Goal: Transaction & Acquisition: Purchase product/service

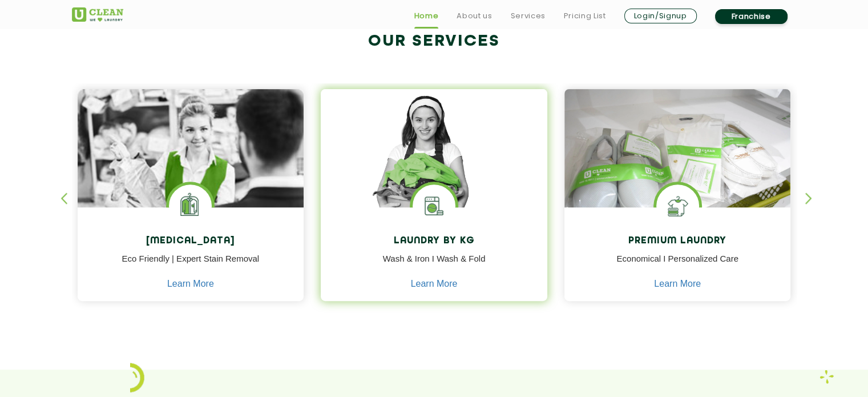
scroll to position [571, 0]
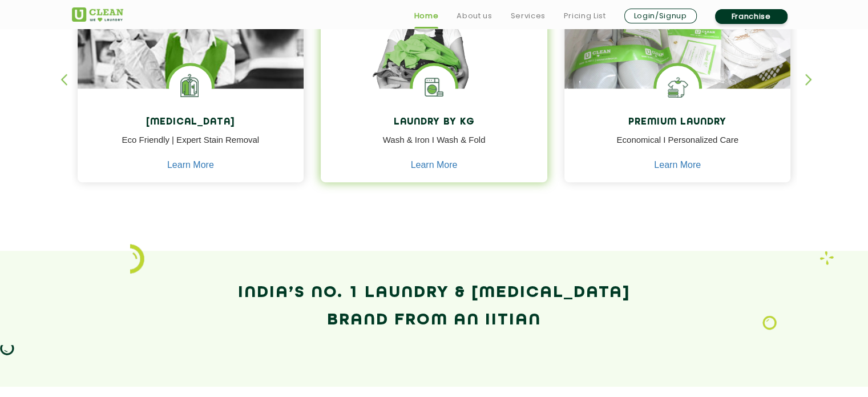
click at [446, 140] on p "Wash & Iron I Wash & Fold" at bounding box center [434, 147] width 210 height 26
click at [445, 102] on img at bounding box center [434, 87] width 43 height 43
drag, startPoint x: 441, startPoint y: 109, endPoint x: 437, endPoint y: 118, distance: 10.2
click at [441, 110] on div "Laundry by Kg Wash & Iron I Wash & Fold Learn More" at bounding box center [434, 136] width 227 height 96
click at [436, 119] on h4 "Laundry by Kg" at bounding box center [434, 122] width 210 height 11
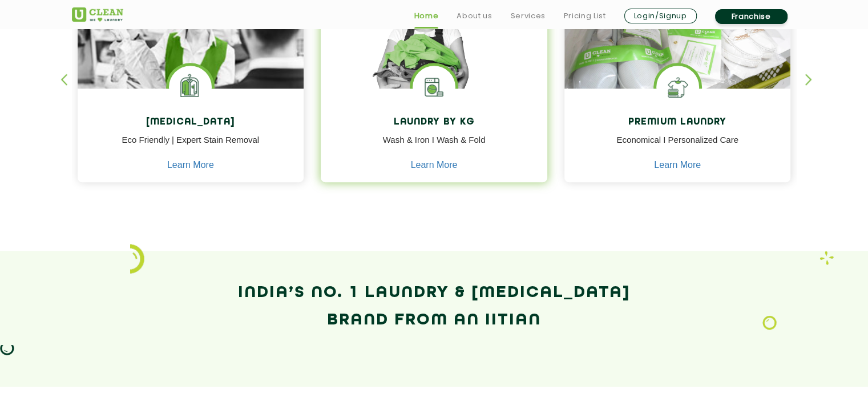
click at [434, 123] on h4 "Laundry by Kg" at bounding box center [434, 122] width 210 height 11
click at [433, 129] on div "Laundry by Kg Wash & Iron I Wash & Fold Learn More" at bounding box center [434, 136] width 227 height 96
drag, startPoint x: 429, startPoint y: 152, endPoint x: 426, endPoint y: 163, distance: 11.6
click at [426, 163] on div "Laundry by Kg Wash & Iron I Wash & Fold Learn More" at bounding box center [434, 136] width 227 height 96
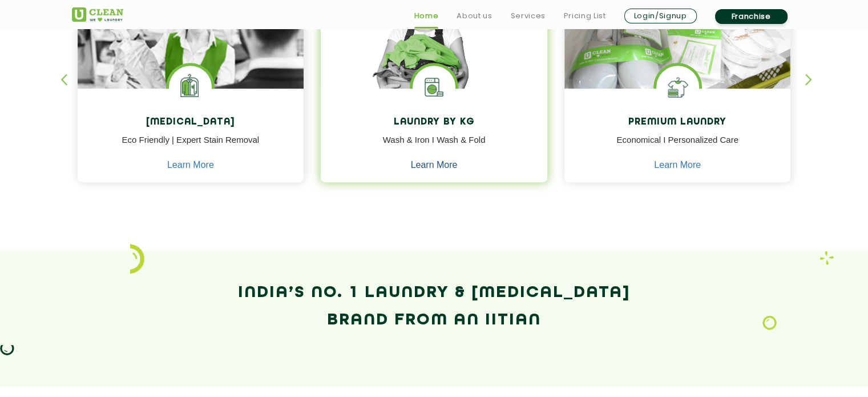
click at [424, 168] on link "Learn More" at bounding box center [434, 165] width 47 height 10
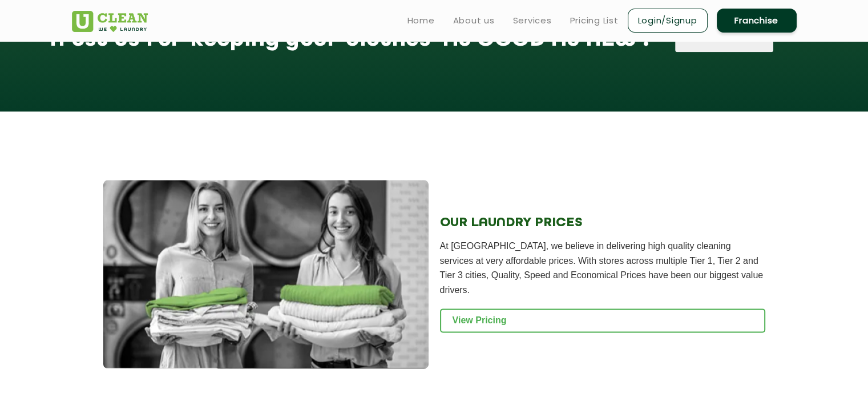
scroll to position [1338, 0]
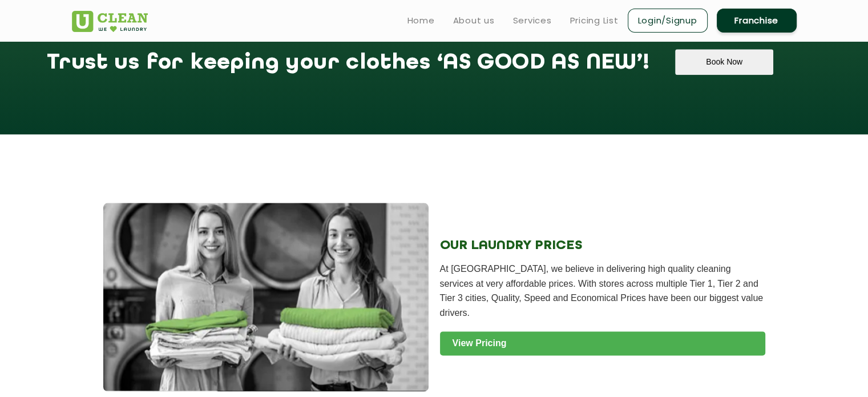
click at [464, 353] on link "View Pricing" at bounding box center [602, 343] width 325 height 24
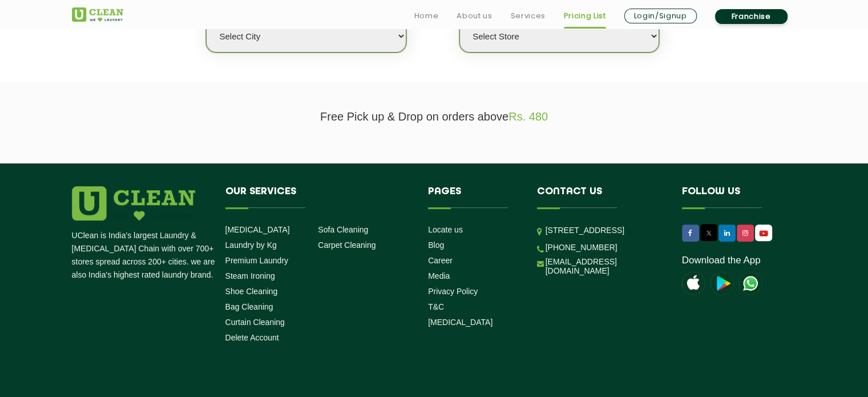
scroll to position [343, 0]
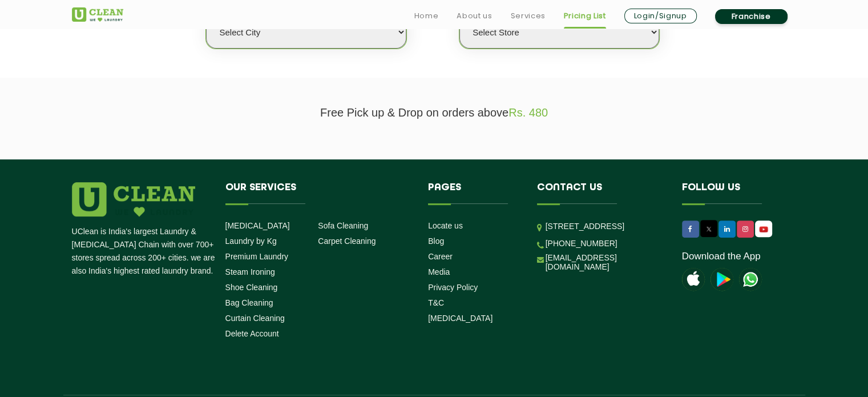
click at [344, 39] on select "Select city [GEOGRAPHIC_DATA] [GEOGRAPHIC_DATA] [GEOGRAPHIC_DATA] [GEOGRAPHIC_D…" at bounding box center [306, 32] width 200 height 33
select select "11"
click at [206, 16] on select "Select city [GEOGRAPHIC_DATA] [GEOGRAPHIC_DATA] [GEOGRAPHIC_DATA] [GEOGRAPHIC_D…" at bounding box center [306, 32] width 200 height 33
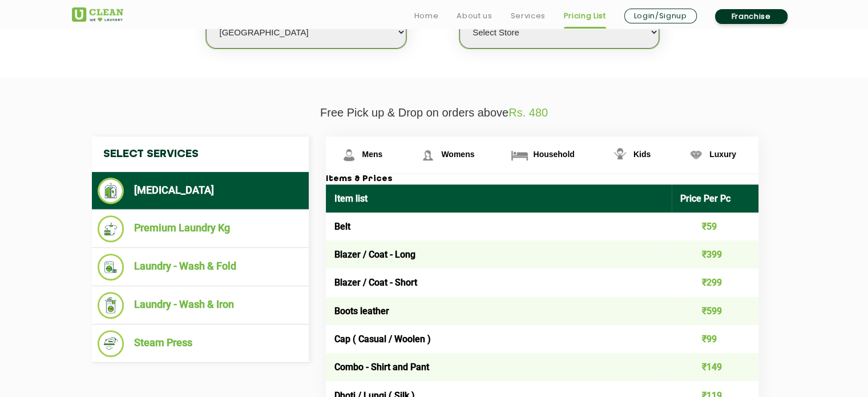
click at [494, 41] on select "Select Store UClean Anna Nagar UClean Navalur UClean Chitlapakkam UClean Urrapa…" at bounding box center [560, 32] width 200 height 33
click at [460, 16] on select "Select Store UClean Anna Nagar UClean Navalur UClean Chitlapakkam UClean Urrapa…" at bounding box center [560, 32] width 200 height 33
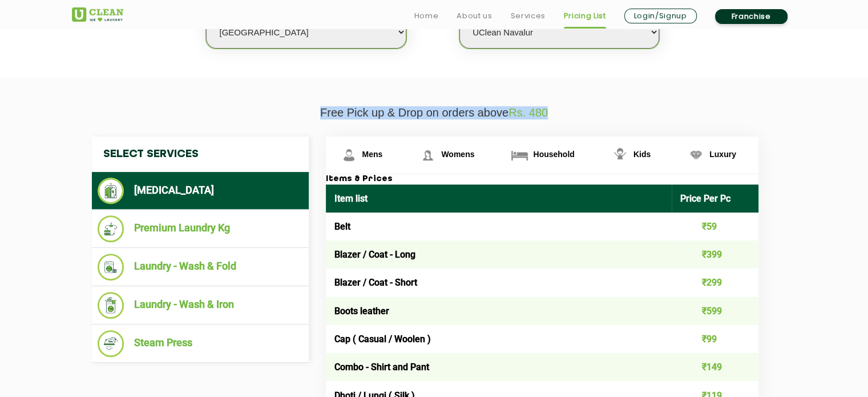
drag, startPoint x: 573, startPoint y: 109, endPoint x: 313, endPoint y: 103, distance: 260.4
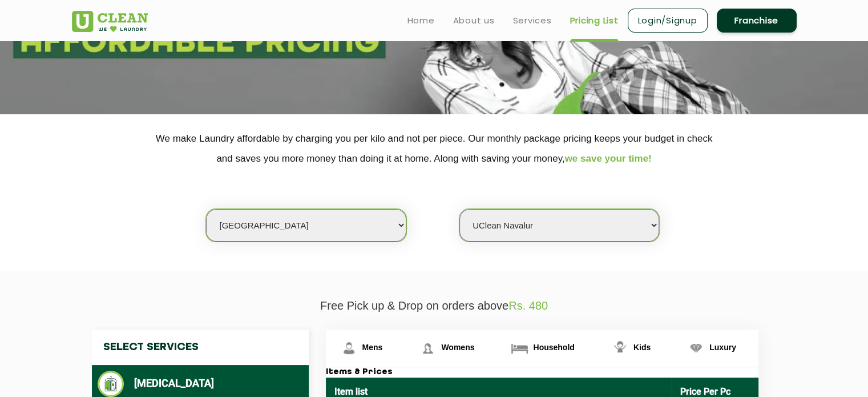
scroll to position [114, 0]
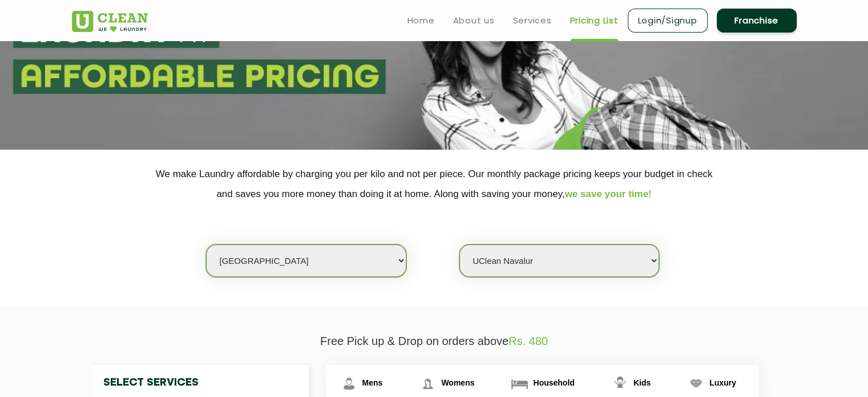
click at [515, 251] on select "Select Store UClean Anna Nagar UClean Navalur UClean Chitlapakkam UClean Urrapa…" at bounding box center [560, 260] width 200 height 33
click at [460, 244] on select "Select Store UClean Anna Nagar UClean Navalur UClean Chitlapakkam UClean Urrapa…" at bounding box center [560, 260] width 200 height 33
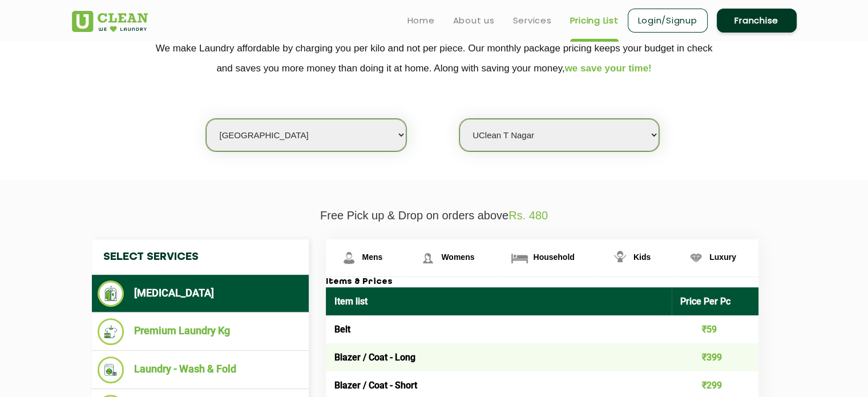
scroll to position [228, 0]
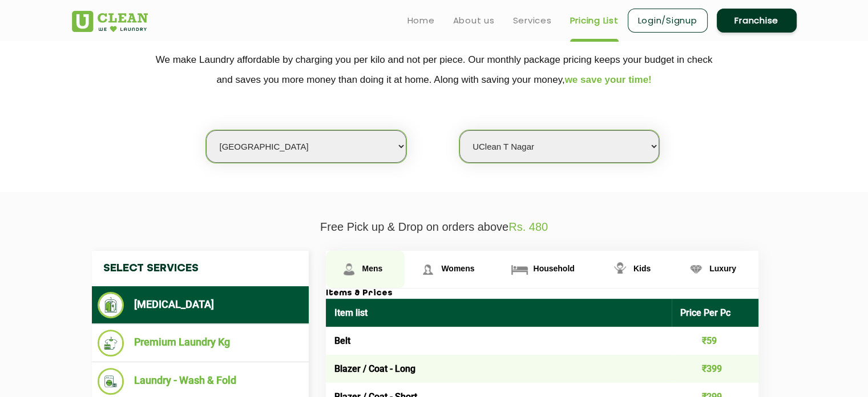
click at [368, 271] on span "Mens" at bounding box center [373, 268] width 21 height 9
click at [372, 265] on span "Mens" at bounding box center [373, 268] width 21 height 9
click at [529, 159] on select "Select Store UClean Anna Nagar UClean Navalur UClean Chitlapakkam UClean Urrapa…" at bounding box center [560, 146] width 200 height 33
select select "427"
click at [460, 130] on select "Select Store UClean Anna Nagar UClean Navalur UClean Chitlapakkam UClean Urrapa…" at bounding box center [560, 146] width 200 height 33
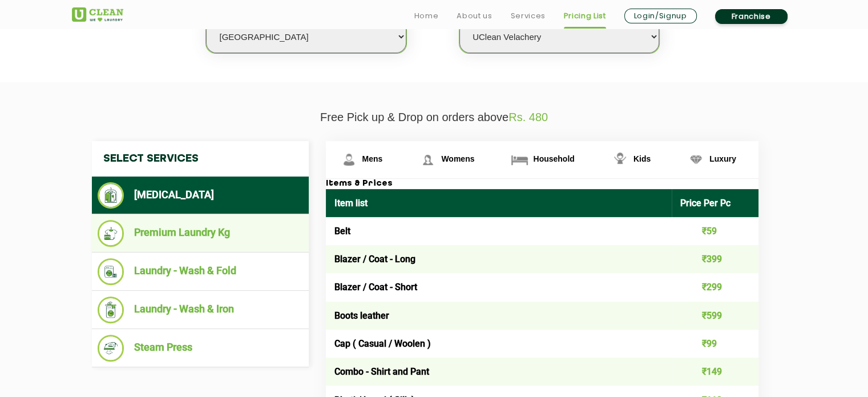
scroll to position [457, 0]
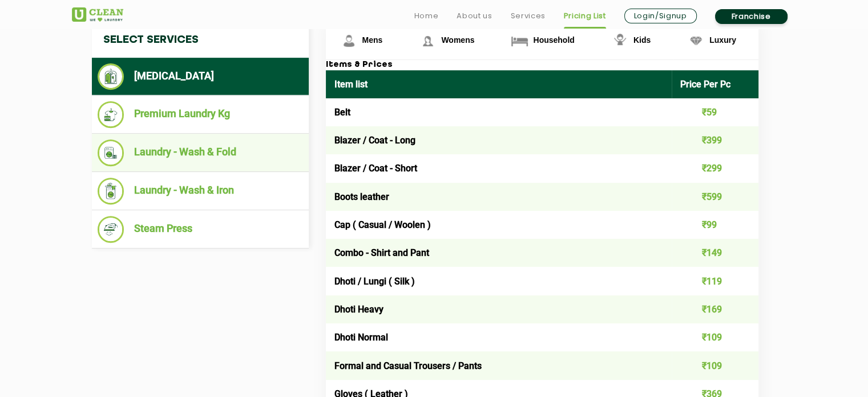
click at [218, 150] on li "Laundry - Wash & Fold" at bounding box center [201, 152] width 206 height 27
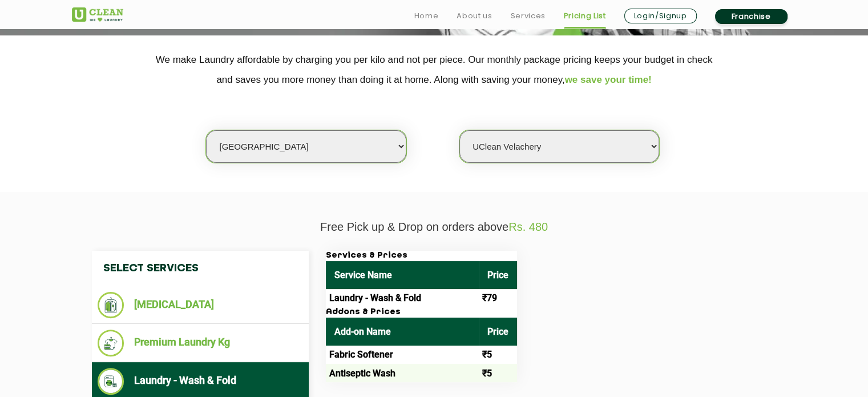
scroll to position [343, 0]
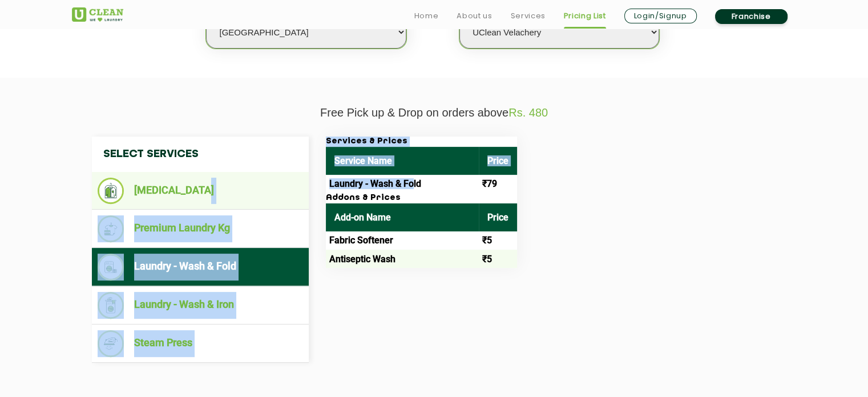
drag, startPoint x: 411, startPoint y: 180, endPoint x: 297, endPoint y: 179, distance: 114.2
click at [297, 179] on div "Select Services Dry Cleaning Premium Laundry Kg Laundry - Wash & Fold Laundry -…" at bounding box center [434, 249] width 702 height 226
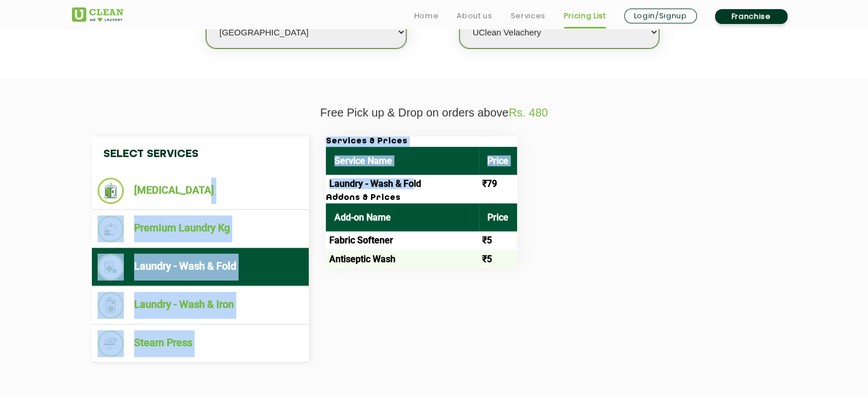
click at [386, 180] on td "Laundry - Wash & Fold" at bounding box center [402, 184] width 153 height 18
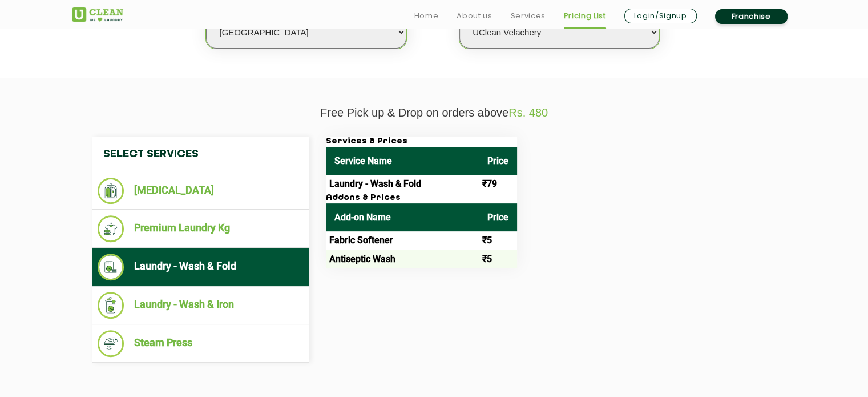
click at [409, 187] on td "Laundry - Wash & Fold" at bounding box center [402, 184] width 153 height 18
drag, startPoint x: 484, startPoint y: 241, endPoint x: 496, endPoint y: 254, distance: 17.8
click at [500, 248] on td "₹5" at bounding box center [498, 240] width 38 height 18
drag, startPoint x: 491, startPoint y: 259, endPoint x: 480, endPoint y: 258, distance: 10.9
click at [480, 258] on td "₹5" at bounding box center [498, 258] width 38 height 18
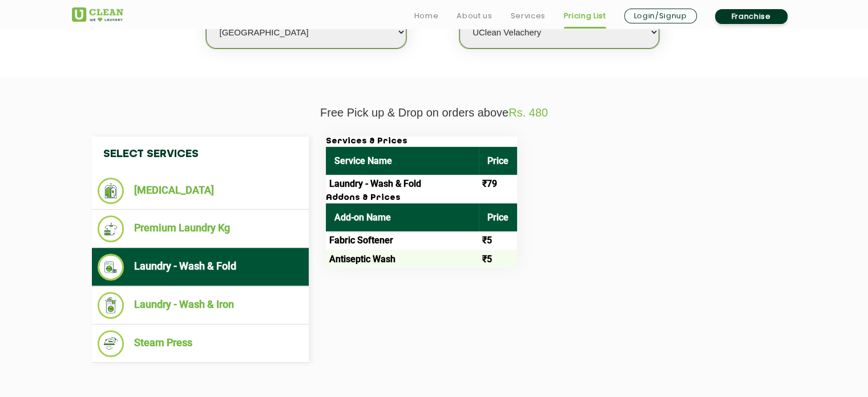
click at [340, 199] on h3 "Addons & Prices" at bounding box center [421, 198] width 191 height 10
click at [347, 197] on h3 "Addons & Prices" at bounding box center [421, 198] width 191 height 10
click at [372, 186] on td "Laundry - Wash & Fold" at bounding box center [402, 184] width 153 height 18
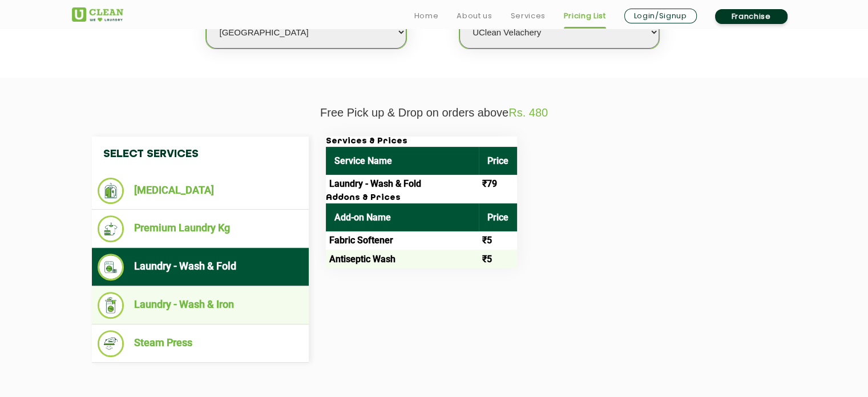
click at [228, 296] on li "Laundry - Wash & Iron" at bounding box center [201, 305] width 206 height 27
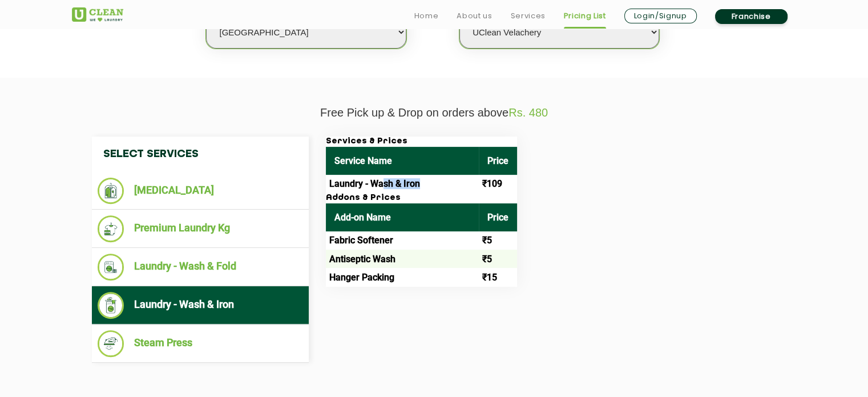
drag, startPoint x: 433, startPoint y: 178, endPoint x: 386, endPoint y: 180, distance: 46.9
click at [384, 179] on td "Laundry - Wash & Iron" at bounding box center [402, 184] width 153 height 18
click at [386, 180] on td "Laundry - Wash & Iron" at bounding box center [402, 184] width 153 height 18
drag, startPoint x: 368, startPoint y: 187, endPoint x: 360, endPoint y: 188, distance: 8.2
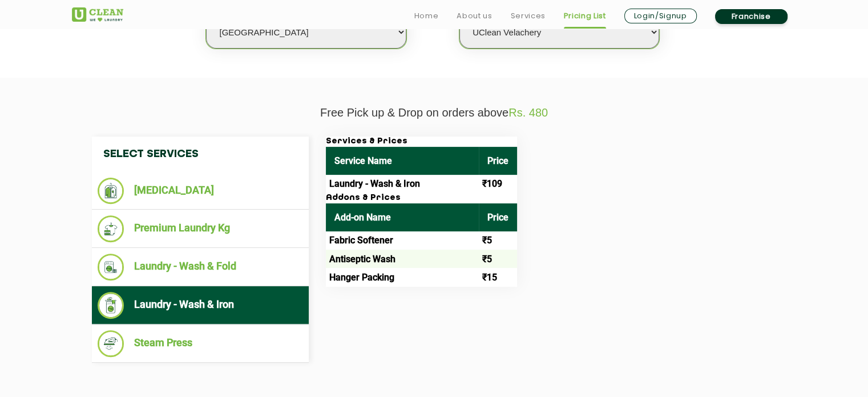
click at [365, 188] on td "Laundry - Wash & Iron" at bounding box center [402, 184] width 153 height 18
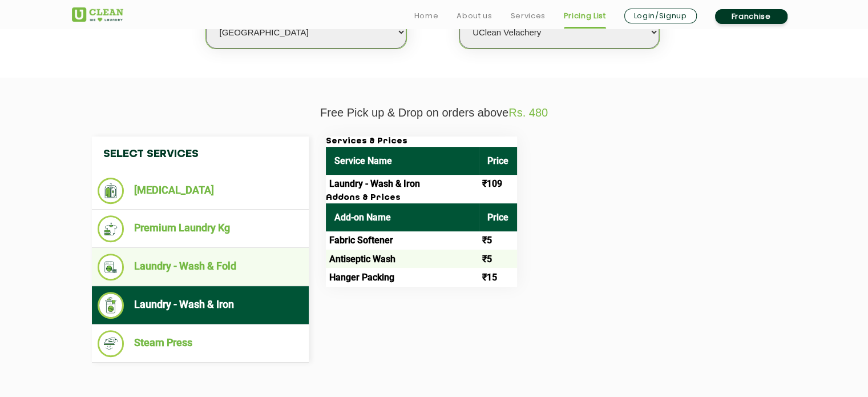
click at [257, 275] on li "Laundry - Wash & Fold" at bounding box center [201, 266] width 206 height 27
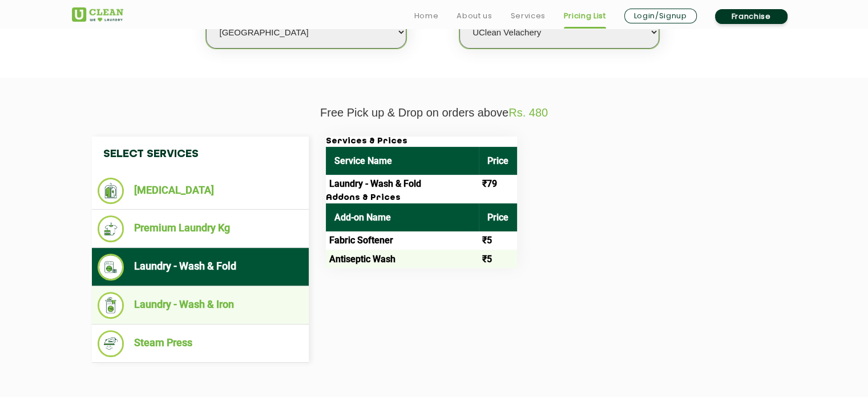
click at [241, 301] on li "Laundry - Wash & Iron" at bounding box center [201, 305] width 206 height 27
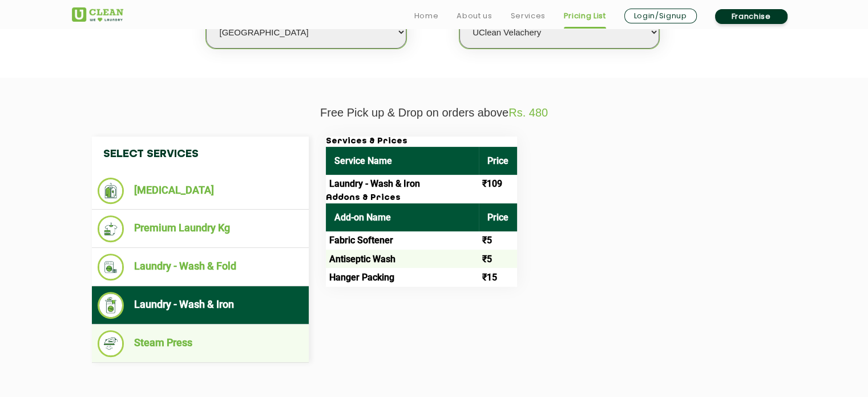
click at [218, 337] on li "Steam Press" at bounding box center [201, 343] width 206 height 27
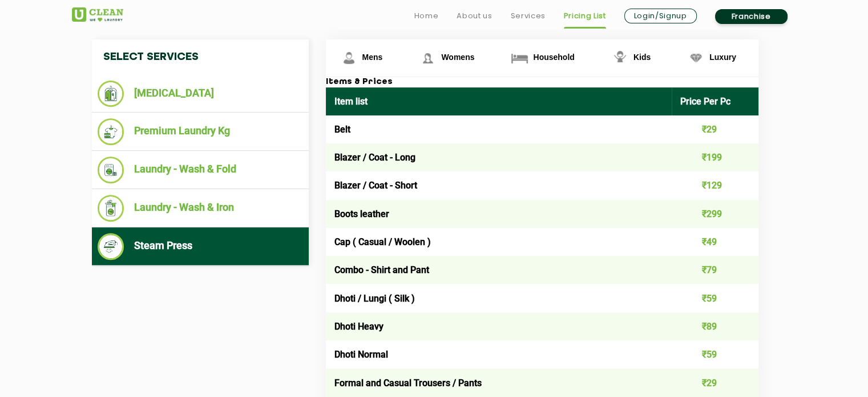
scroll to position [457, 0]
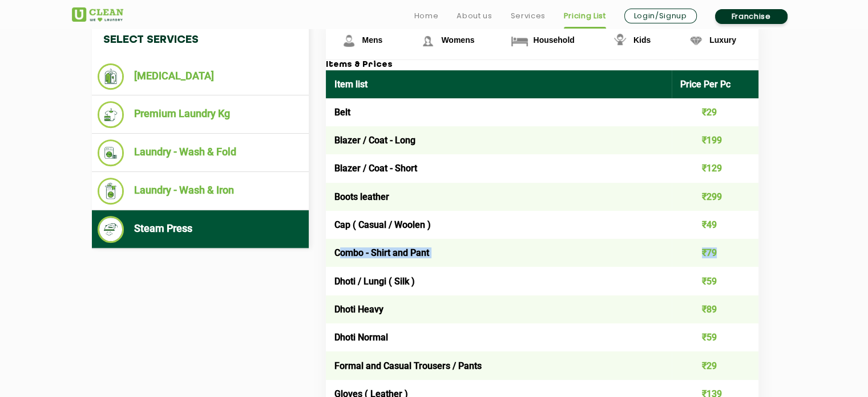
drag, startPoint x: 340, startPoint y: 253, endPoint x: 728, endPoint y: 251, distance: 387.6
click at [728, 251] on tr "Combo - Shirt and Pant ₹79" at bounding box center [542, 253] width 433 height 28
click at [728, 251] on td "₹79" at bounding box center [715, 253] width 87 height 28
click at [703, 277] on td "₹59" at bounding box center [715, 281] width 87 height 28
click at [710, 262] on td "₹79" at bounding box center [715, 253] width 87 height 28
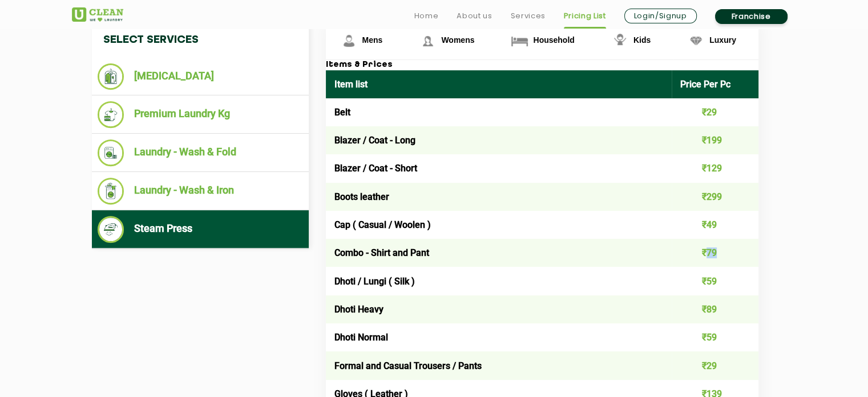
click at [710, 262] on td "₹79" at bounding box center [715, 253] width 87 height 28
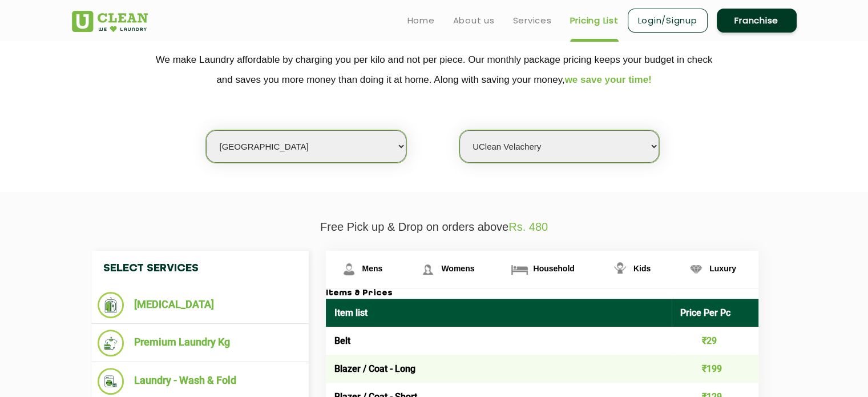
scroll to position [228, 0]
click at [628, 270] on img at bounding box center [620, 269] width 20 height 20
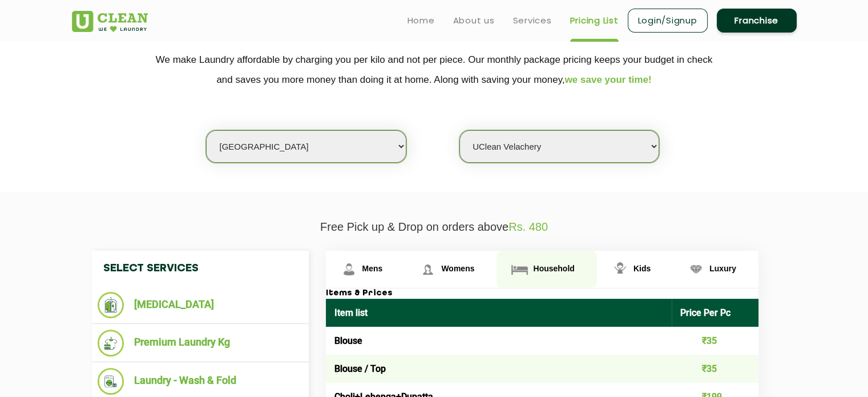
click at [543, 269] on span "Household" at bounding box center [553, 268] width 41 height 9
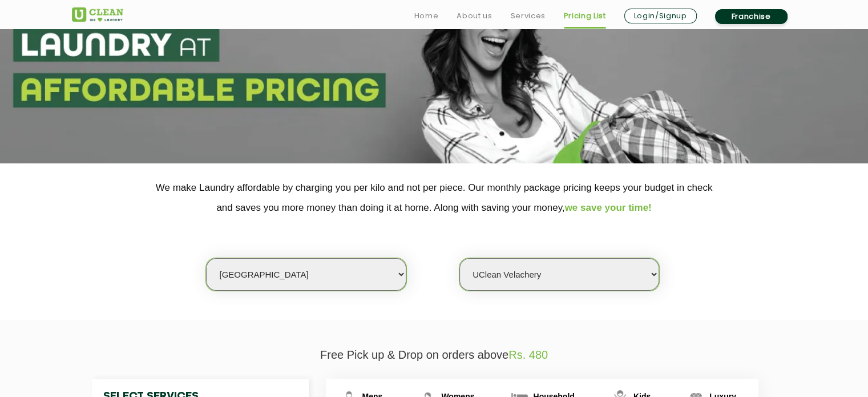
scroll to position [114, 0]
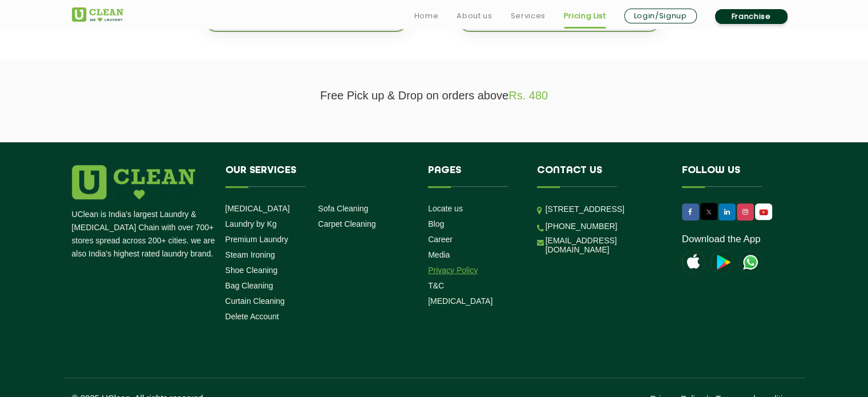
scroll to position [379, 0]
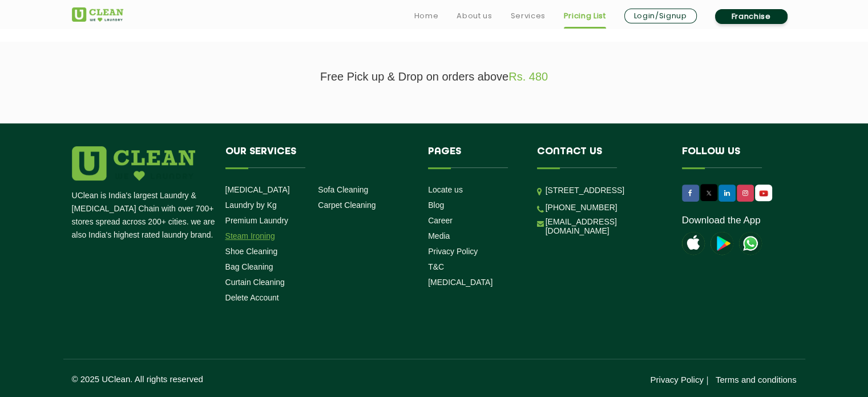
click at [269, 236] on link "Steam Ironing" at bounding box center [251, 235] width 50 height 9
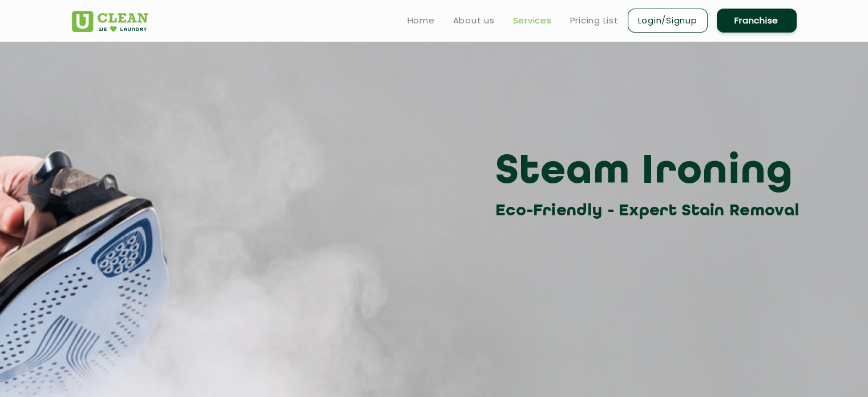
click at [541, 20] on link "Services" at bounding box center [532, 21] width 39 height 14
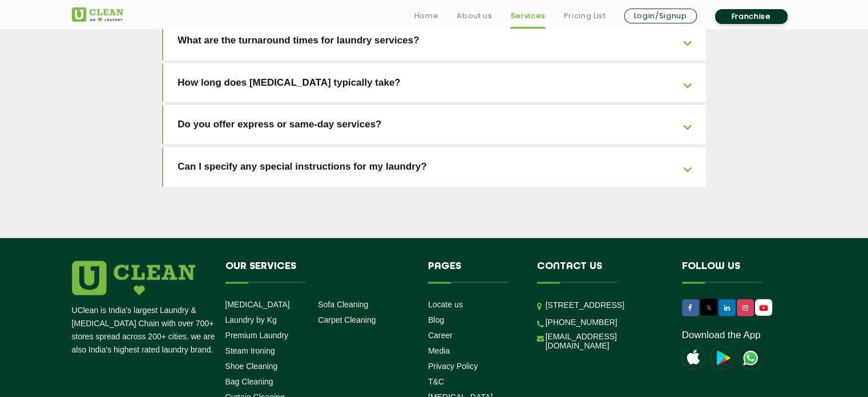
scroll to position [2623, 0]
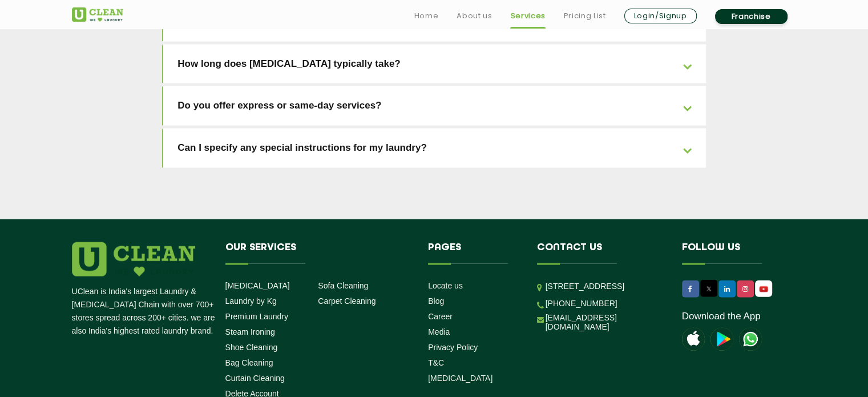
click at [354, 280] on ul "Sofa Cleaning Carpet Cleaning" at bounding box center [364, 295] width 93 height 31
click at [354, 281] on link "Sofa Cleaning" at bounding box center [343, 285] width 50 height 9
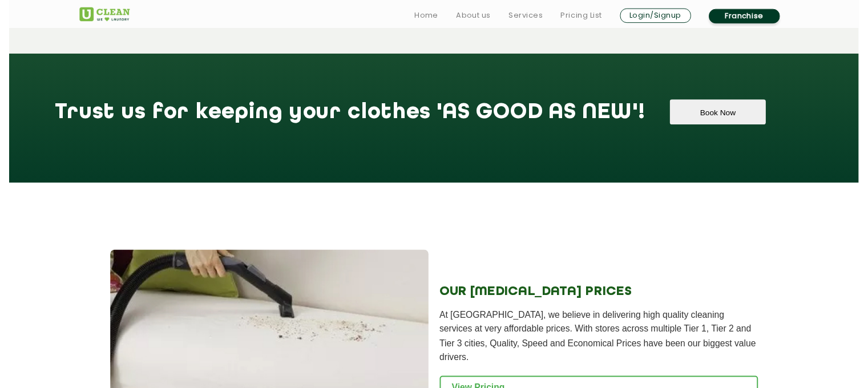
scroll to position [1028, 0]
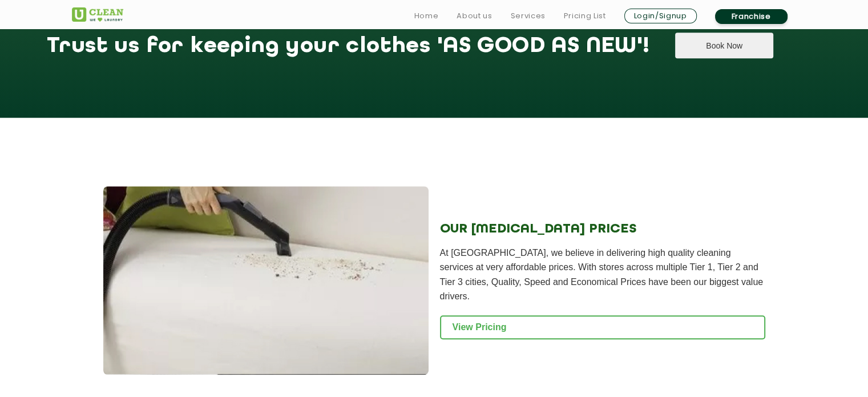
click at [675, 52] on button "Book Now" at bounding box center [724, 46] width 98 height 26
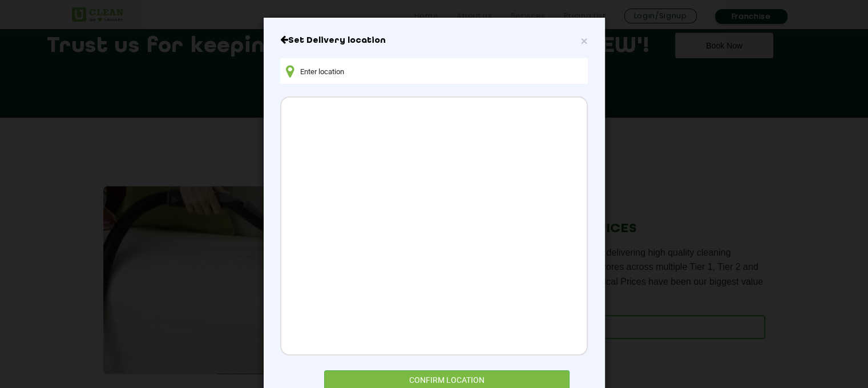
click at [364, 73] on input "text" at bounding box center [433, 71] width 307 height 26
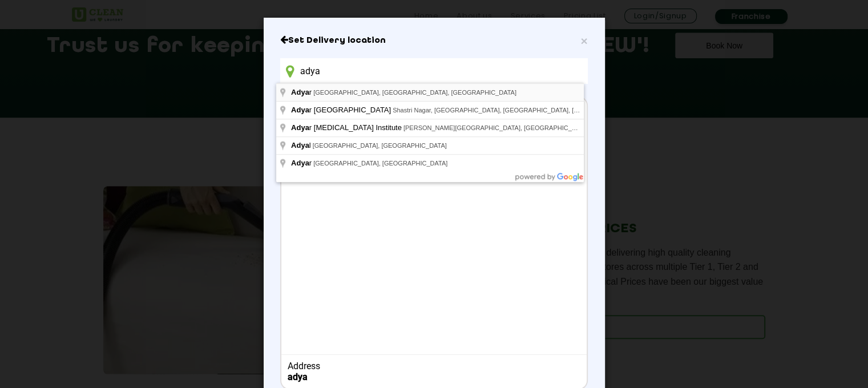
type input "Adyar, Chennai, Tamil Nadu, India"
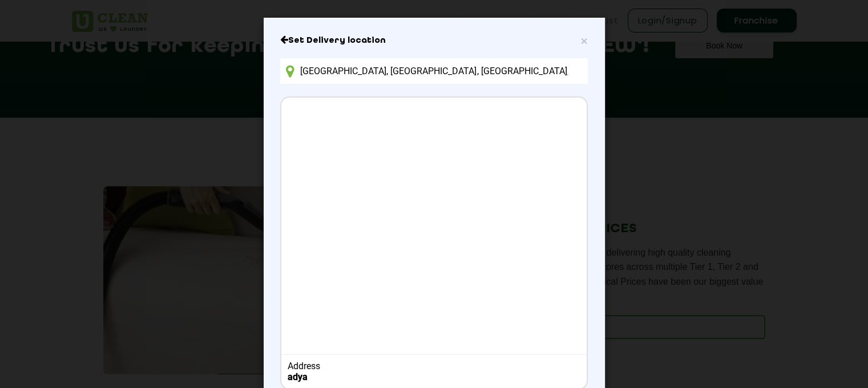
scroll to position [75, 0]
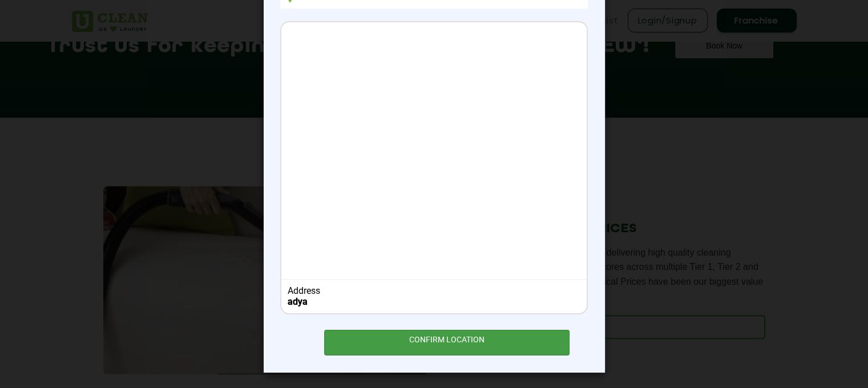
click at [456, 343] on div "CONFIRM LOCATION" at bounding box center [447, 343] width 246 height 26
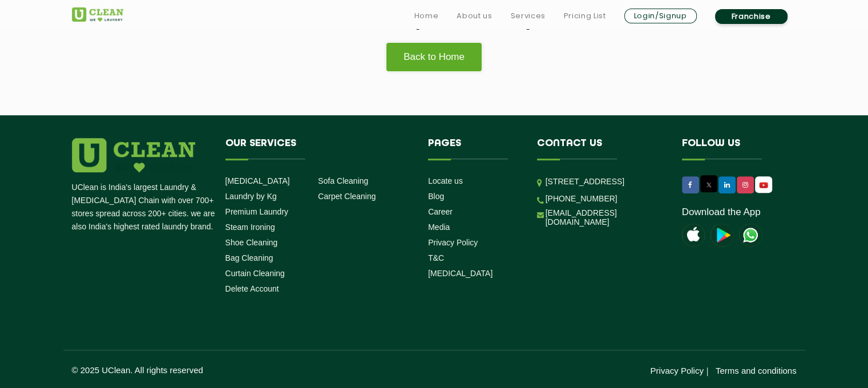
scroll to position [368, 0]
click at [256, 239] on link "Shoe Cleaning" at bounding box center [252, 242] width 53 height 9
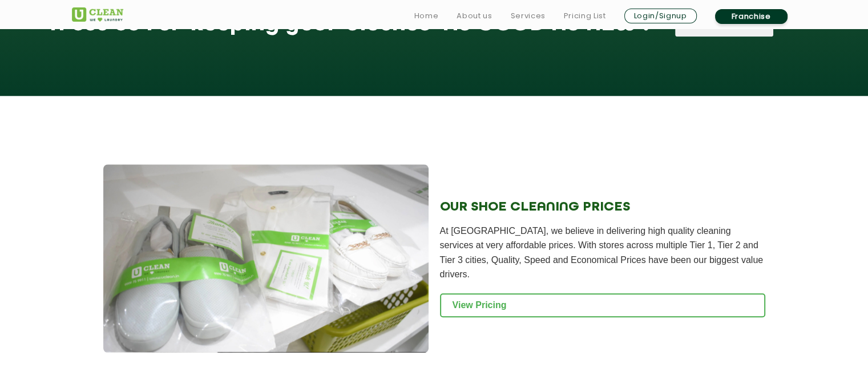
scroll to position [1142, 0]
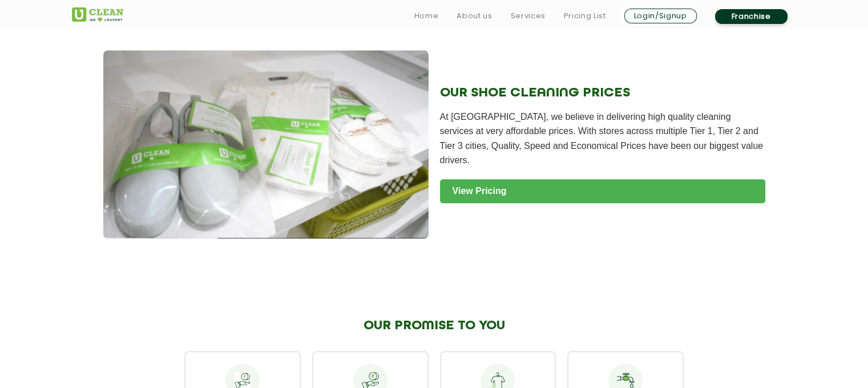
click at [487, 190] on link "View Pricing" at bounding box center [602, 191] width 325 height 24
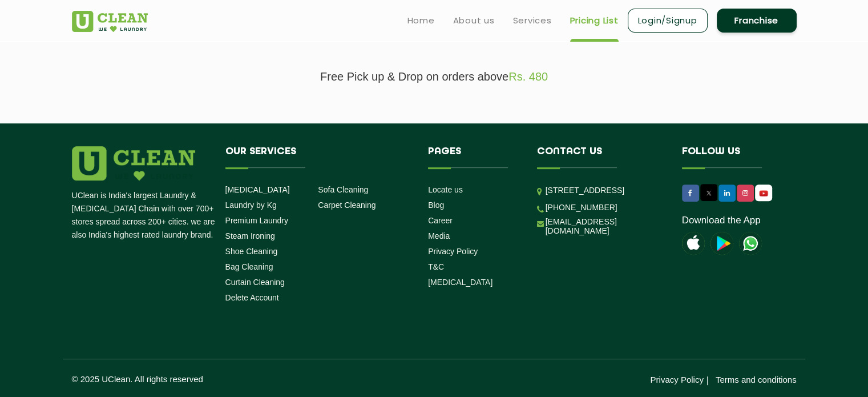
scroll to position [150, 0]
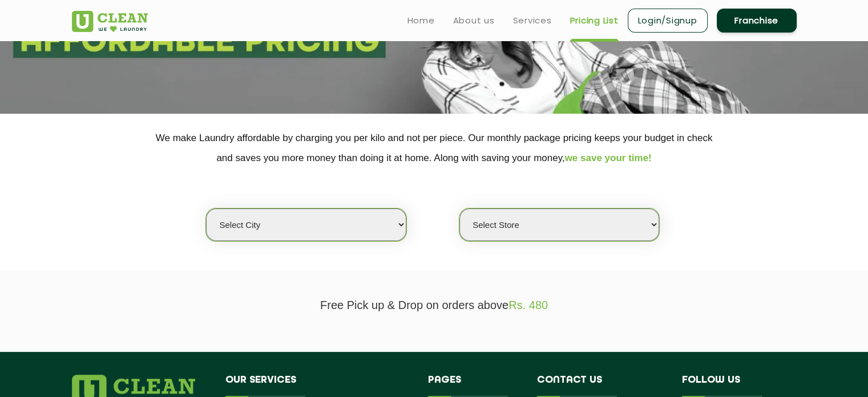
click at [394, 223] on select "Select city [GEOGRAPHIC_DATA] [GEOGRAPHIC_DATA] [GEOGRAPHIC_DATA] [GEOGRAPHIC_D…" at bounding box center [306, 224] width 200 height 33
select select "11"
click at [206, 208] on select "Select city [GEOGRAPHIC_DATA] [GEOGRAPHIC_DATA] [GEOGRAPHIC_DATA] [GEOGRAPHIC_D…" at bounding box center [306, 224] width 200 height 33
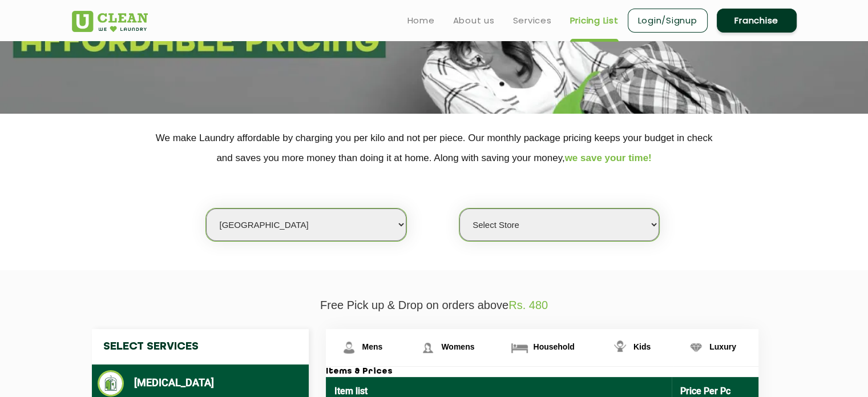
click at [514, 221] on select "Select Store UClean Anna Nagar UClean Navalur UClean Chitlapakkam UClean Urrapa…" at bounding box center [560, 224] width 200 height 33
select select "362"
click at [460, 208] on select "Select Store UClean Anna Nagar UClean Navalur UClean Chitlapakkam UClean Urrapa…" at bounding box center [560, 224] width 200 height 33
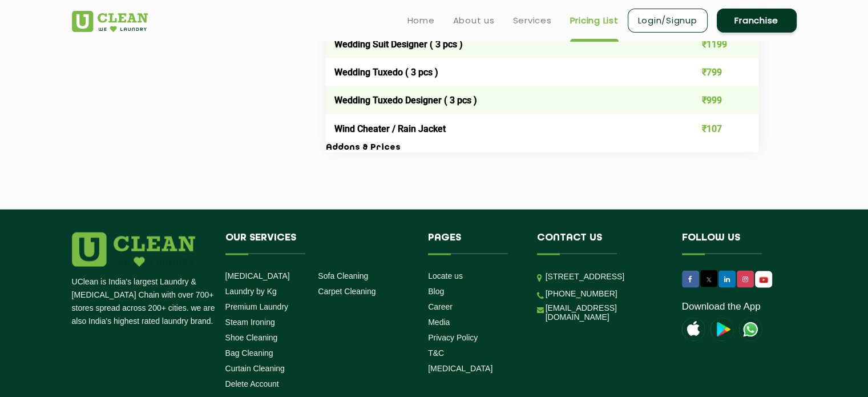
scroll to position [2392, 0]
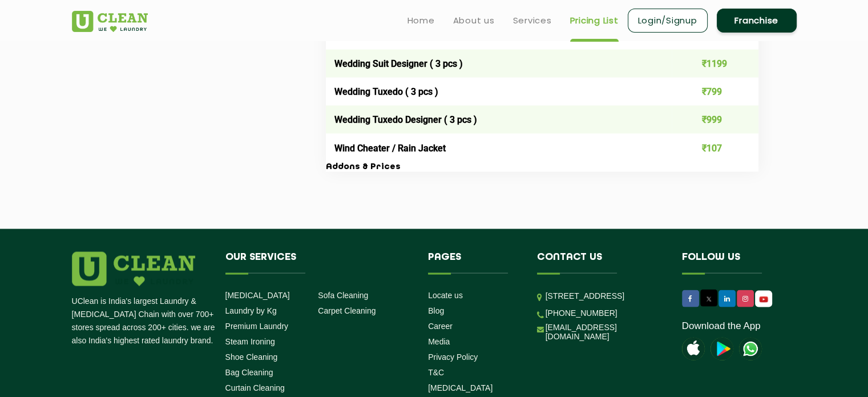
click at [349, 172] on h3 "Addons & Prices" at bounding box center [542, 167] width 433 height 10
click at [365, 172] on h3 "Addons & Prices" at bounding box center [542, 167] width 433 height 10
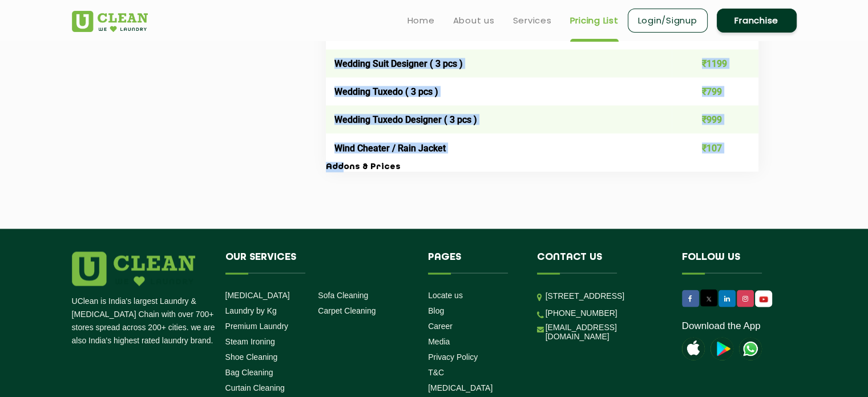
drag, startPoint x: 340, startPoint y: 179, endPoint x: 396, endPoint y: 182, distance: 56.0
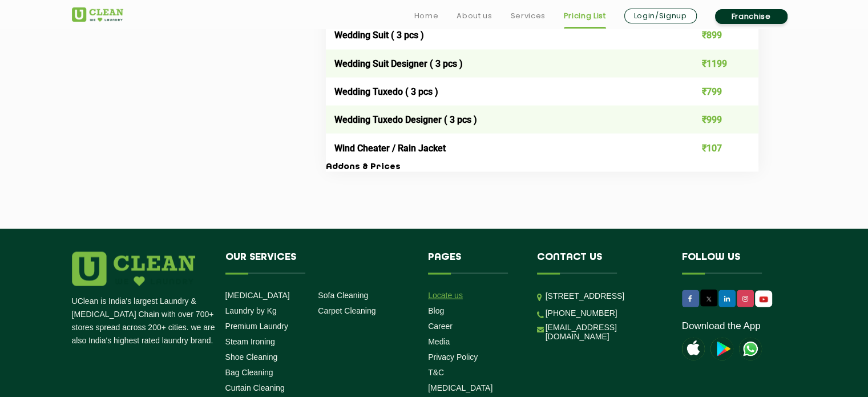
scroll to position [2506, 0]
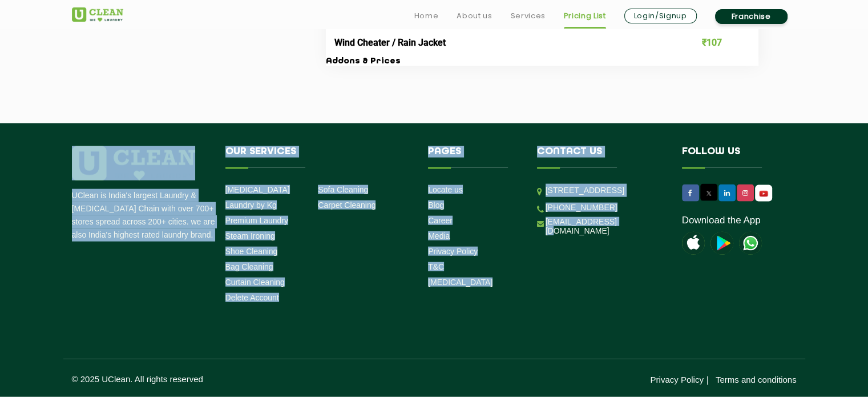
drag, startPoint x: 620, startPoint y: 261, endPoint x: 593, endPoint y: 301, distance: 48.5
click at [593, 301] on div "UClean is India's largest Laundry & Dry Cleaning Chain with over 700+ stores sp…" at bounding box center [434, 226] width 742 height 161
click at [525, 291] on li "Pages Locate us Blog Career Media Privacy Policy T&C COVID-19" at bounding box center [474, 219] width 109 height 146
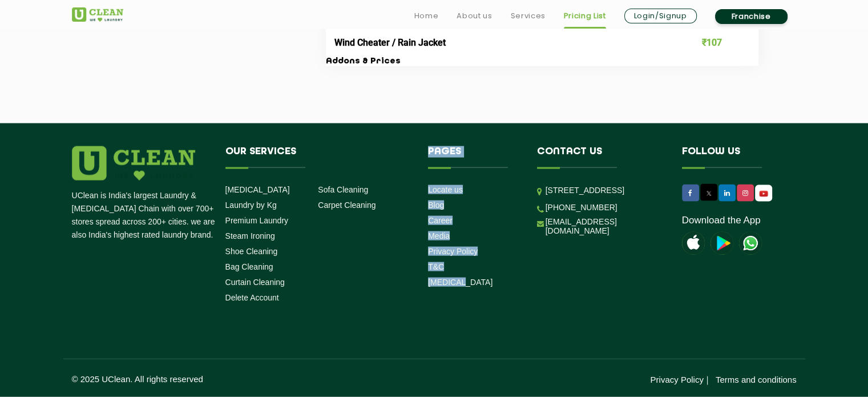
drag, startPoint x: 453, startPoint y: 235, endPoint x: 427, endPoint y: 152, distance: 86.1
click at [427, 152] on li "Pages Locate us Blog Career Media Privacy Policy T&C COVID-19" at bounding box center [474, 219] width 109 height 146
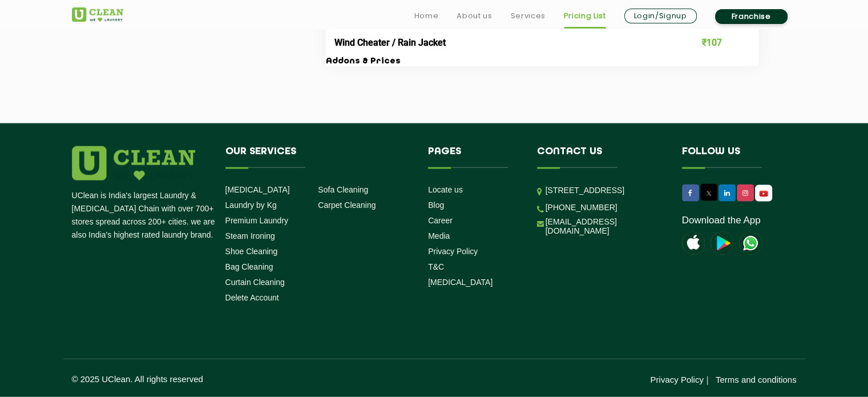
click at [481, 288] on li "Pages Locate us Blog Career Media Privacy Policy T&C COVID-19" at bounding box center [474, 219] width 109 height 146
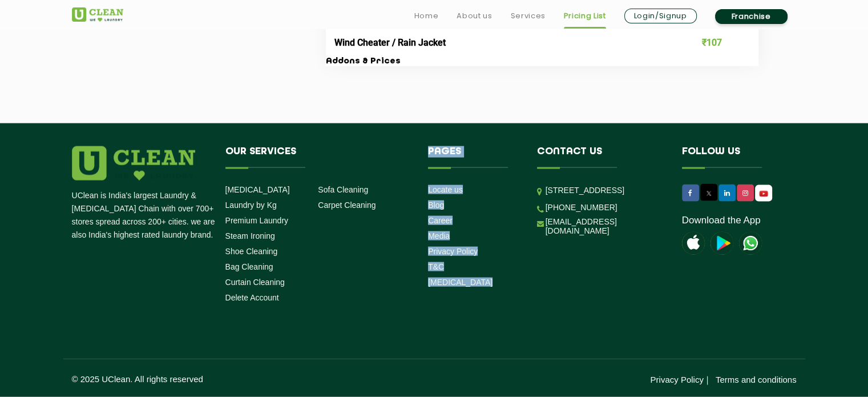
drag, startPoint x: 481, startPoint y: 288, endPoint x: 427, endPoint y: 148, distance: 149.8
click at [427, 148] on li "Pages Locate us Blog Career Media Privacy Policy T&C COVID-19" at bounding box center [474, 219] width 109 height 146
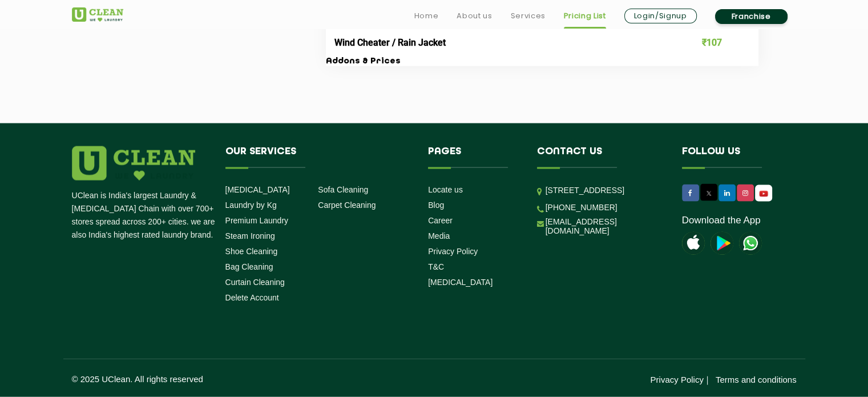
click at [454, 316] on div "UClean is India's largest Laundry & Dry Cleaning Chain with over 700+ stores sp…" at bounding box center [434, 265] width 742 height 239
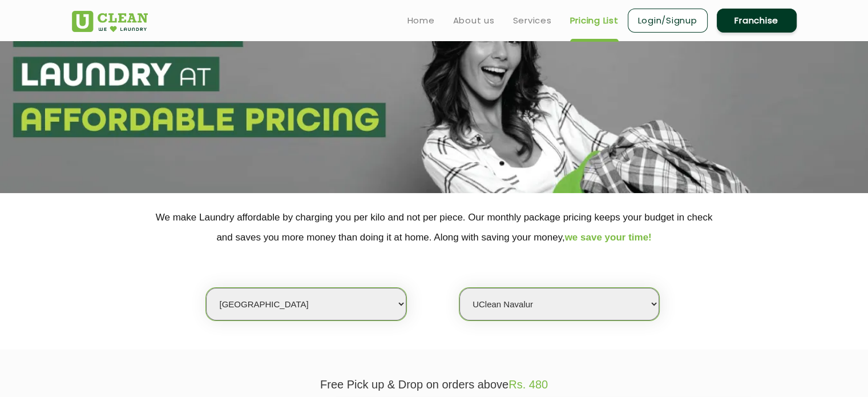
scroll to position [0, 0]
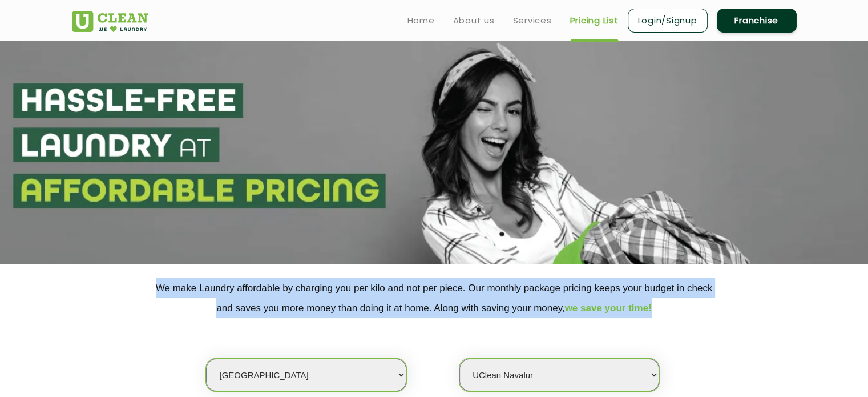
drag, startPoint x: 667, startPoint y: 308, endPoint x: 137, endPoint y: 285, distance: 530.3
click at [137, 283] on p "We make Laundry affordable by charging you per kilo and not per piece. Our mont…" at bounding box center [434, 298] width 725 height 40
click at [332, 312] on p "We make Laundry affordable by charging you per kilo and not per piece. Our mont…" at bounding box center [434, 298] width 725 height 40
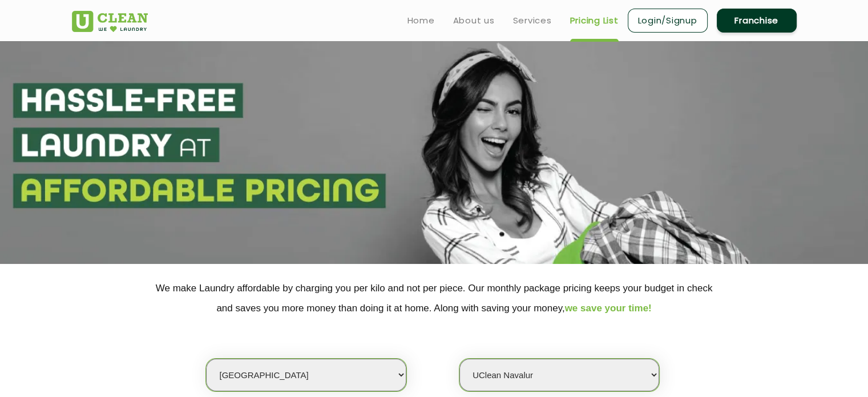
drag, startPoint x: 524, startPoint y: 15, endPoint x: 529, endPoint y: 32, distance: 17.9
click at [525, 15] on link "Services" at bounding box center [532, 21] width 39 height 14
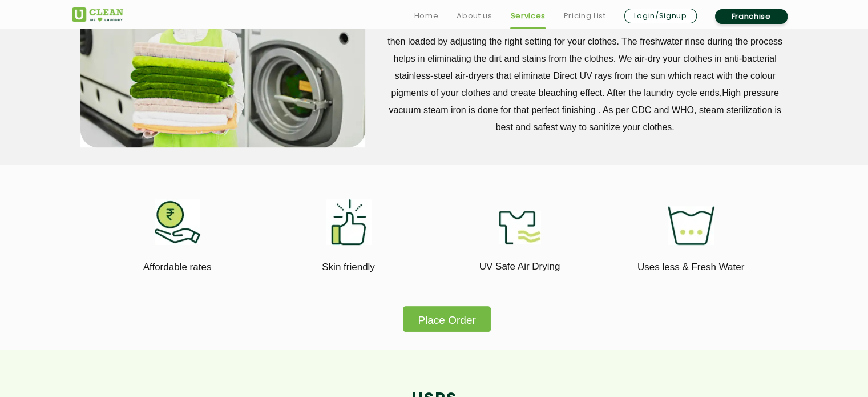
scroll to position [571, 0]
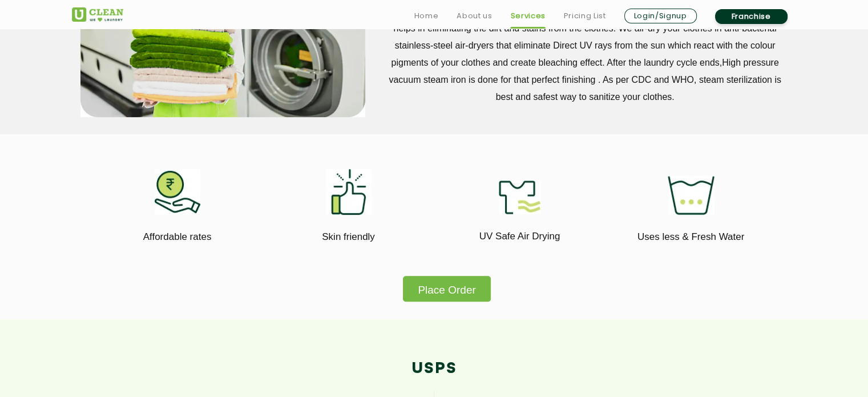
click at [432, 291] on button "Place Order" at bounding box center [446, 289] width 87 height 26
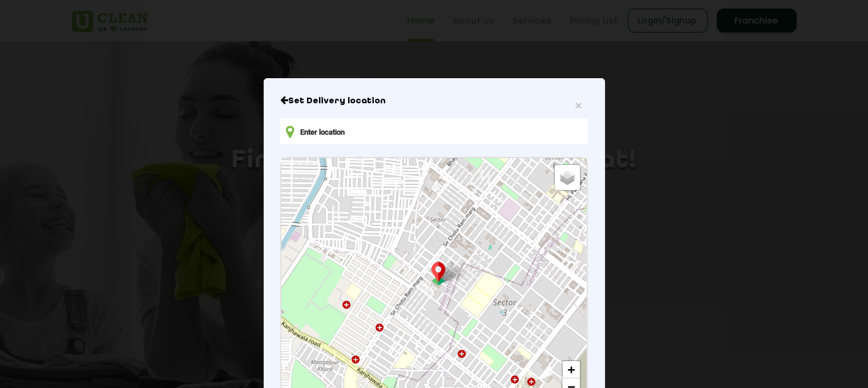
click at [454, 136] on input "text" at bounding box center [433, 132] width 307 height 26
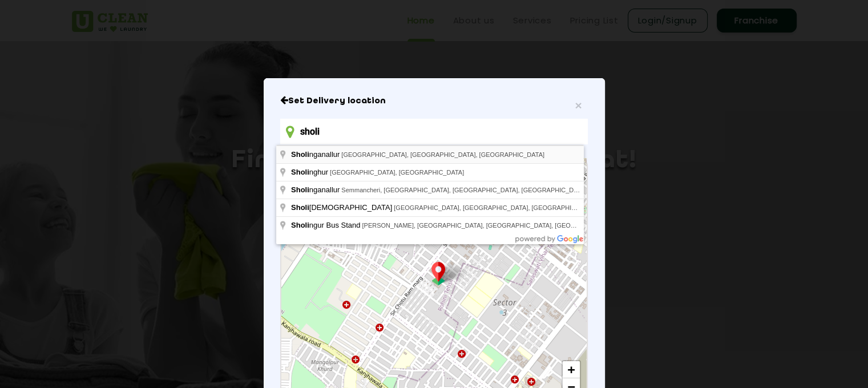
type input "Sholinganallur, [GEOGRAPHIC_DATA], [GEOGRAPHIC_DATA], [GEOGRAPHIC_DATA]"
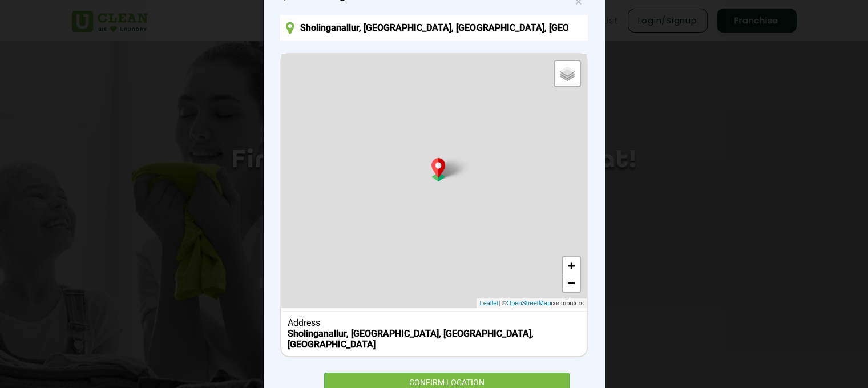
scroll to position [138, 0]
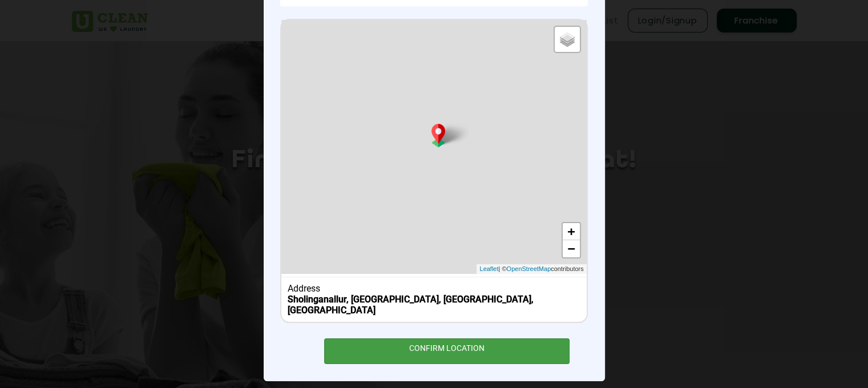
click at [535, 340] on div "CONFIRM LOCATION" at bounding box center [447, 352] width 246 height 26
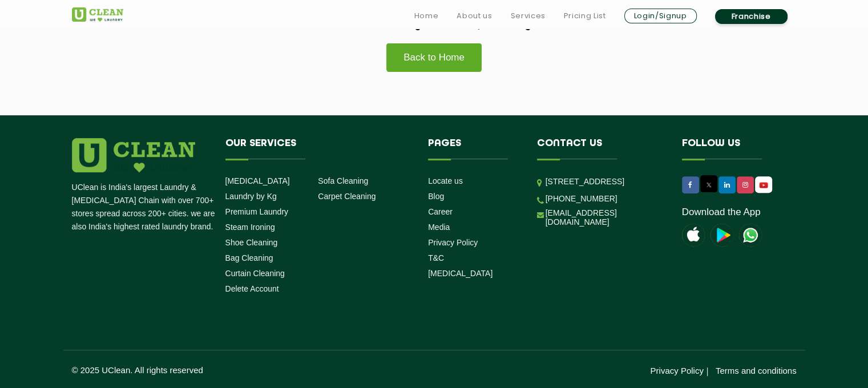
scroll to position [368, 0]
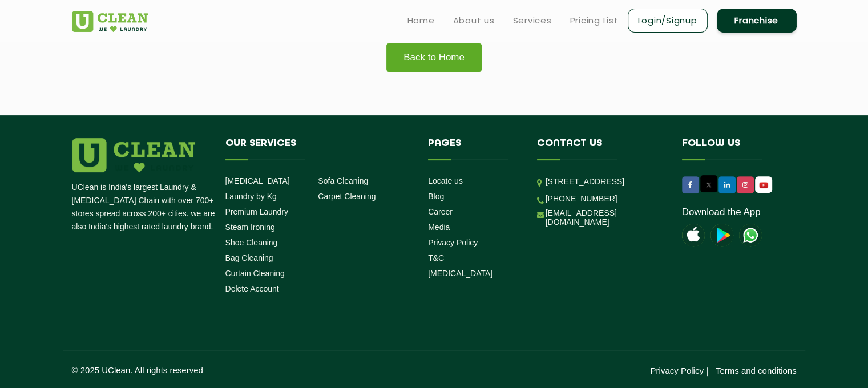
click at [437, 65] on link "Back to Home" at bounding box center [434, 57] width 96 height 29
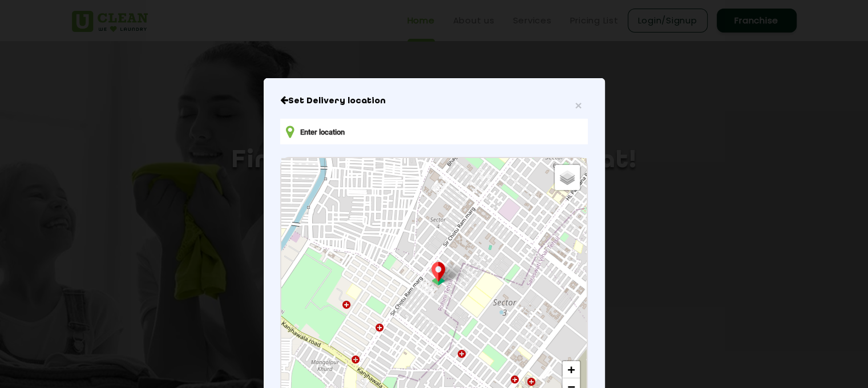
click at [379, 146] on div "Set Delivery location Default Satellite + − Leaflet | © OpenStreetMap contribut…" at bounding box center [433, 287] width 307 height 385
click at [381, 129] on input "text" at bounding box center [433, 132] width 307 height 26
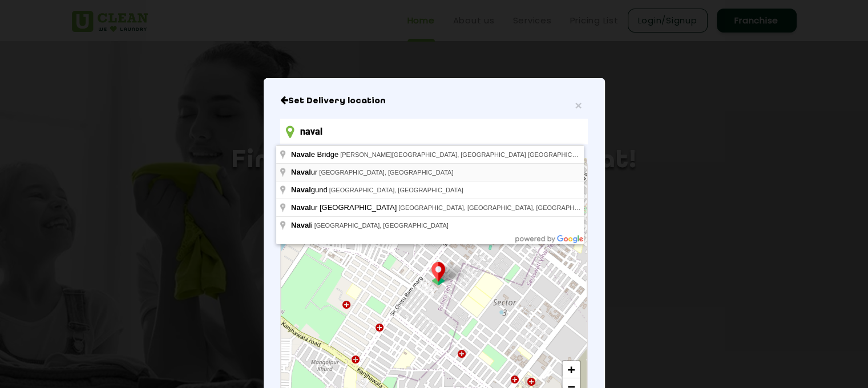
type input "[GEOGRAPHIC_DATA], [GEOGRAPHIC_DATA], [GEOGRAPHIC_DATA]"
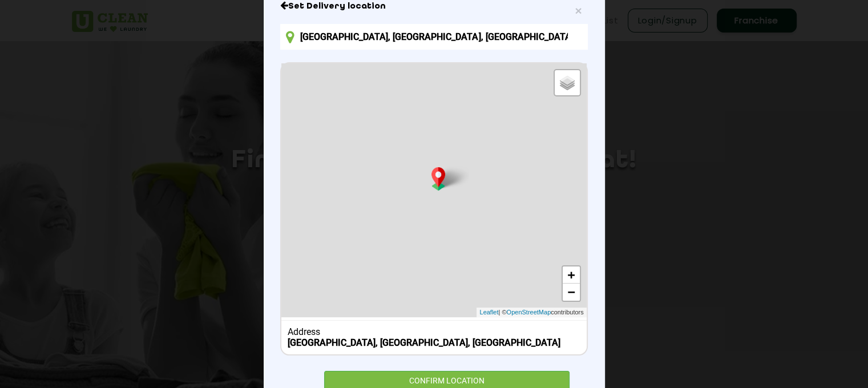
scroll to position [138, 0]
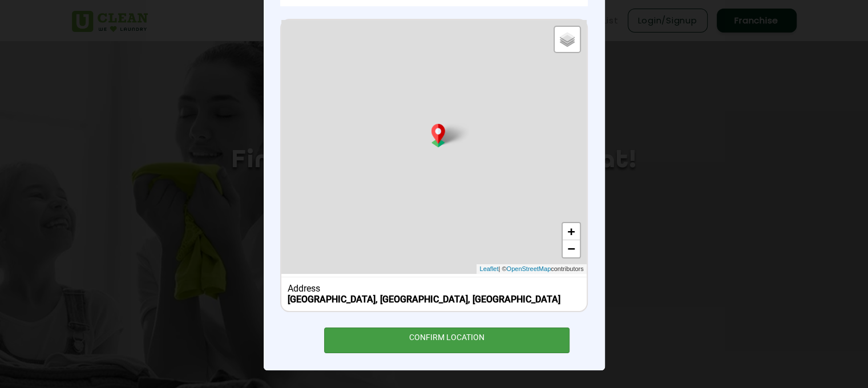
click at [417, 336] on div "CONFIRM LOCATION" at bounding box center [447, 341] width 246 height 26
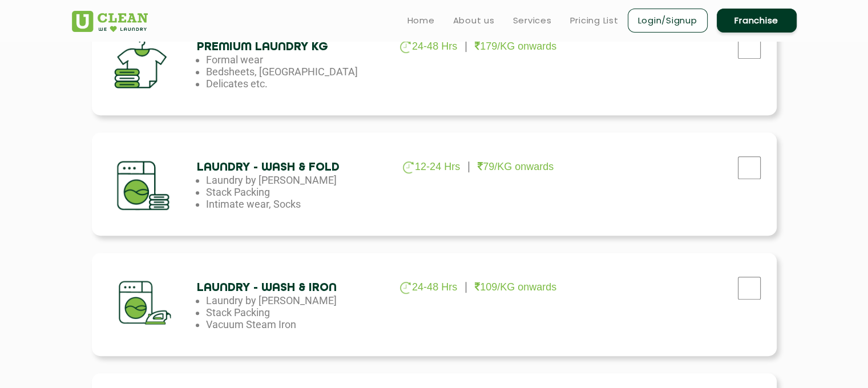
scroll to position [571, 0]
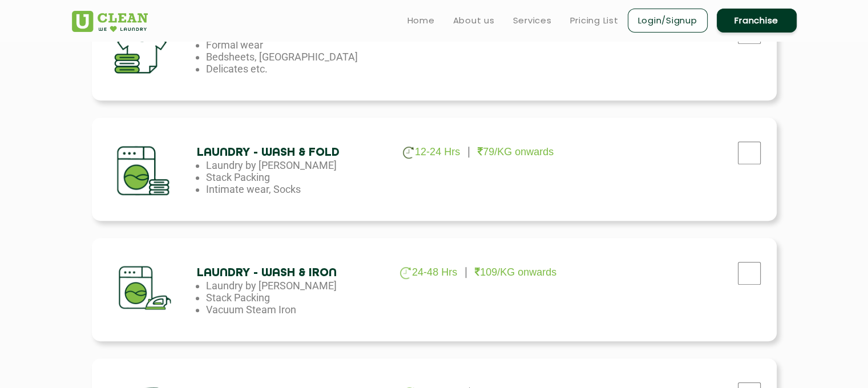
drag, startPoint x: 299, startPoint y: 191, endPoint x: 215, endPoint y: 189, distance: 84.5
click at [215, 189] on li "Intimate wear, Socks" at bounding box center [298, 189] width 185 height 12
click at [244, 198] on div "Laundry - Wash & Fold 12-24 Hrs 79/KG onwards Laundry by Kilo Stack Packing Int…" at bounding box center [434, 169] width 685 height 103
click at [283, 211] on div "Laundry - Wash & Fold 12-24 Hrs 79/KG onwards Laundry by Kilo Stack Packing Int…" at bounding box center [434, 169] width 685 height 103
drag, startPoint x: 347, startPoint y: 189, endPoint x: 200, endPoint y: 142, distance: 154.2
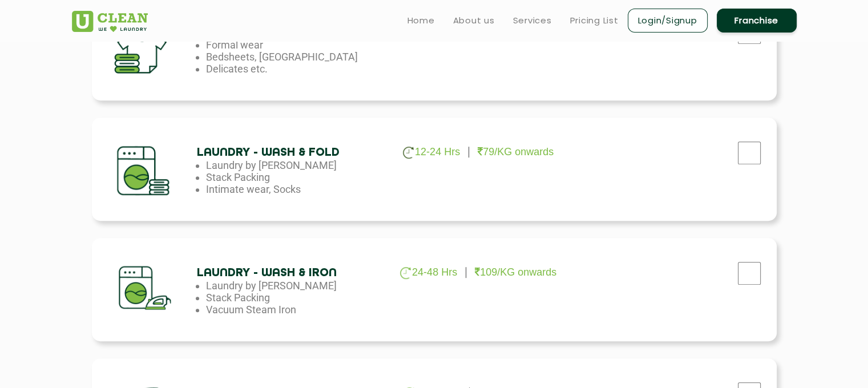
click at [200, 142] on div "Laundry - Wash & Fold 12-24 Hrs 79/KG onwards Laundry by Kilo Stack Packing Int…" at bounding box center [434, 169] width 685 height 103
click at [251, 182] on li "Stack Packing" at bounding box center [298, 177] width 185 height 12
drag, startPoint x: 742, startPoint y: 146, endPoint x: 746, endPoint y: 155, distance: 10.0
click at [745, 150] on input "checkbox" at bounding box center [749, 153] width 29 height 23
checkbox input "true"
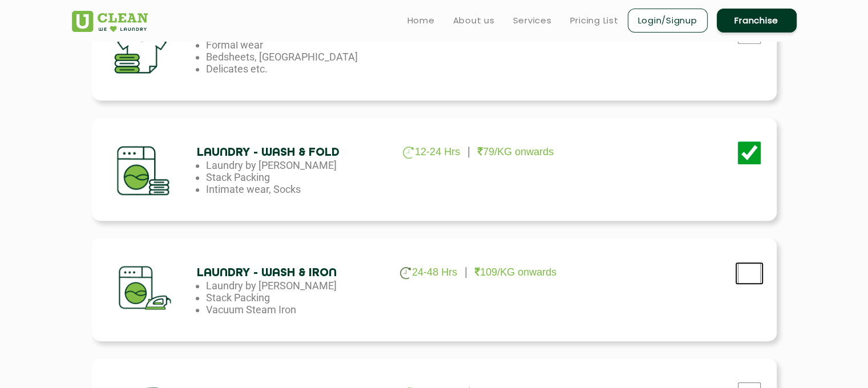
click at [742, 268] on input "checkbox" at bounding box center [749, 273] width 29 height 23
checkbox input "true"
click at [744, 158] on input "checkbox" at bounding box center [749, 153] width 29 height 23
checkbox input "true"
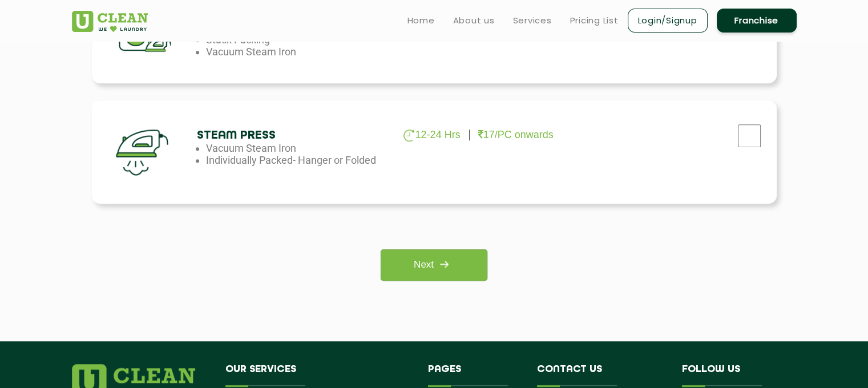
scroll to position [799, 0]
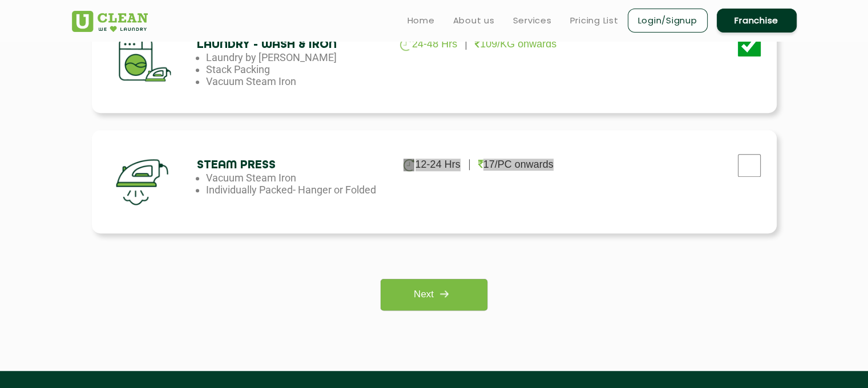
drag, startPoint x: 570, startPoint y: 160, endPoint x: 457, endPoint y: 155, distance: 113.7
click at [457, 155] on div "Steam Press 12-24 Hrs 17/PC onwards Vacuum Steam Iron Individually Packed- Hang…" at bounding box center [434, 181] width 685 height 103
click at [492, 160] on p "17/PC onwards" at bounding box center [515, 165] width 75 height 12
click at [756, 161] on input "checkbox" at bounding box center [749, 165] width 29 height 23
checkbox input "true"
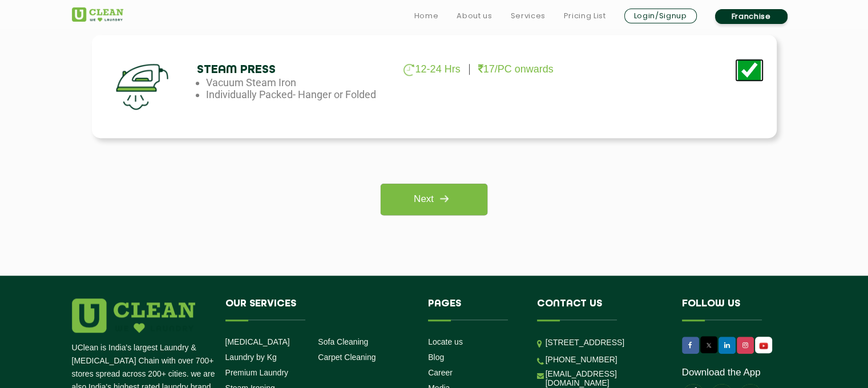
scroll to position [913, 0]
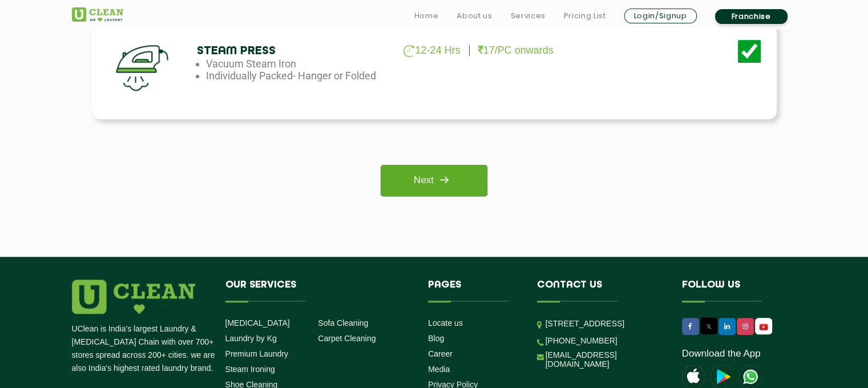
click at [441, 184] on img at bounding box center [444, 180] width 21 height 21
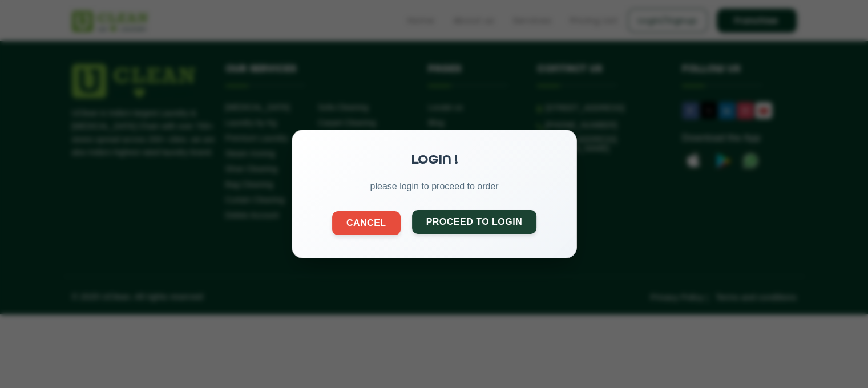
click at [458, 216] on button "Proceed to Login" at bounding box center [474, 222] width 125 height 24
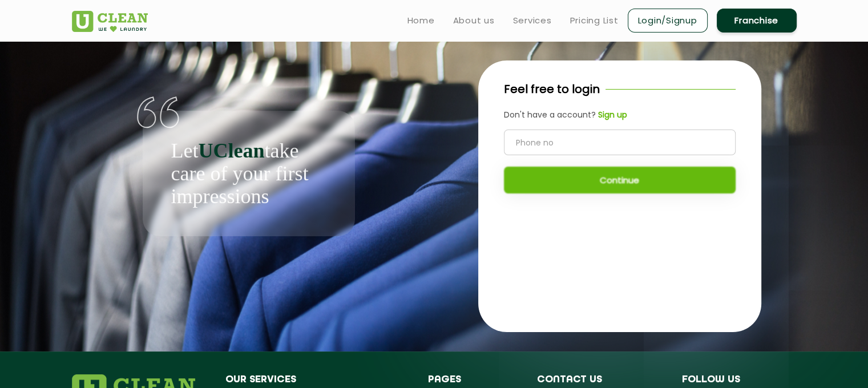
click at [554, 140] on input "tel" at bounding box center [620, 143] width 232 height 26
type input "7"
drag, startPoint x: 593, startPoint y: 109, endPoint x: 603, endPoint y: 109, distance: 10.8
click at [597, 108] on div "Feel free to login Don't have a account? Sign up Continue" at bounding box center [619, 143] width 283 height 164
click at [603, 109] on b "Sign up" at bounding box center [612, 114] width 29 height 11
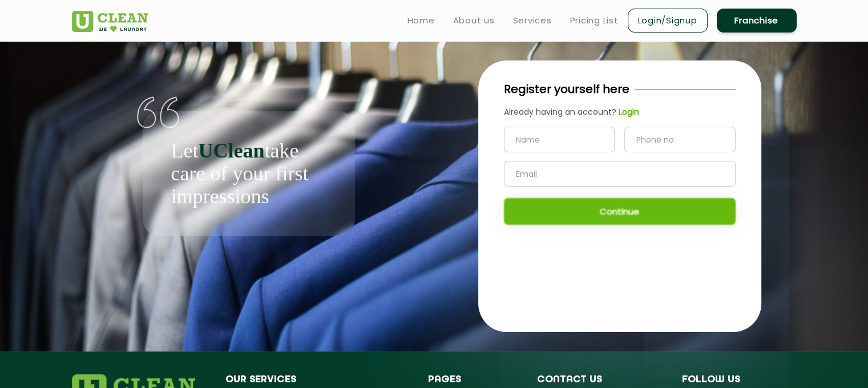
click at [566, 140] on input "text" at bounding box center [559, 140] width 111 height 26
type input "siva"
drag, startPoint x: 680, startPoint y: 143, endPoint x: 675, endPoint y: 146, distance: 5.9
click at [680, 143] on input "tel" at bounding box center [680, 140] width 111 height 26
type input "7358277528"
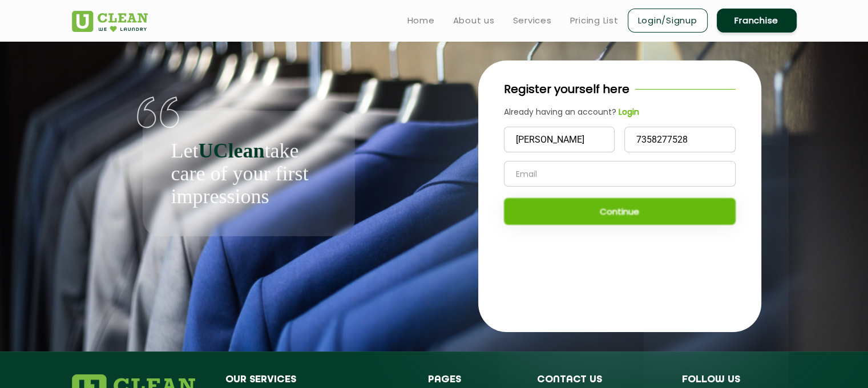
click at [718, 159] on form "siva 7358277528" at bounding box center [620, 157] width 232 height 60
drag, startPoint x: 674, startPoint y: 152, endPoint x: 668, endPoint y: 166, distance: 14.8
click at [672, 158] on form "siva 7358277528" at bounding box center [620, 157] width 232 height 60
click at [668, 166] on input "text" at bounding box center [620, 174] width 232 height 26
type input "hyperthings62@gmail.com"
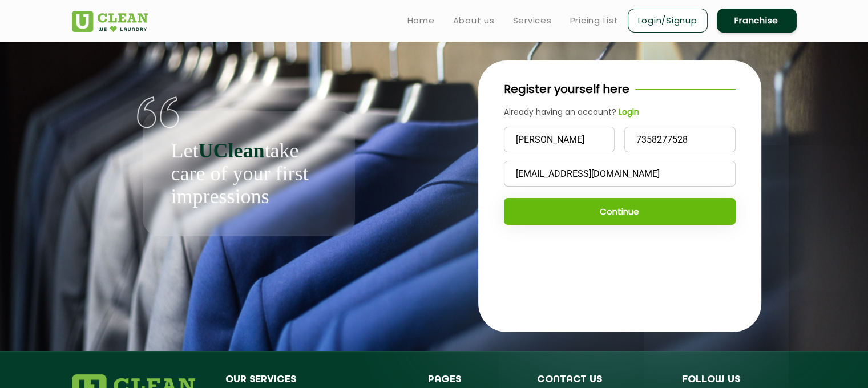
click at [628, 208] on button "Continue" at bounding box center [620, 211] width 232 height 27
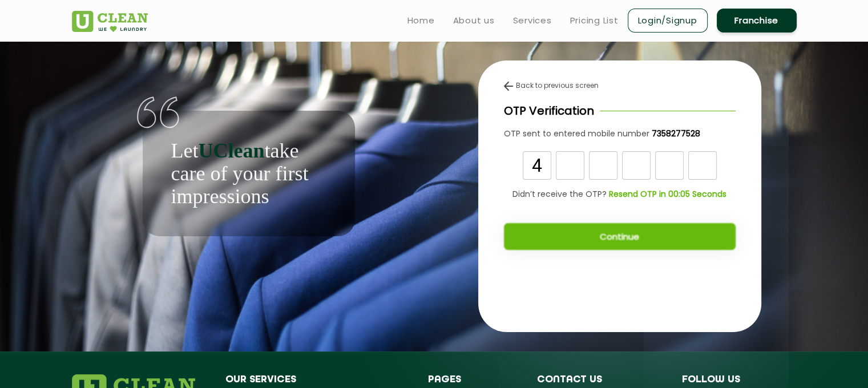
type input "4"
type input "6"
type input "2"
type input "8"
type input "9"
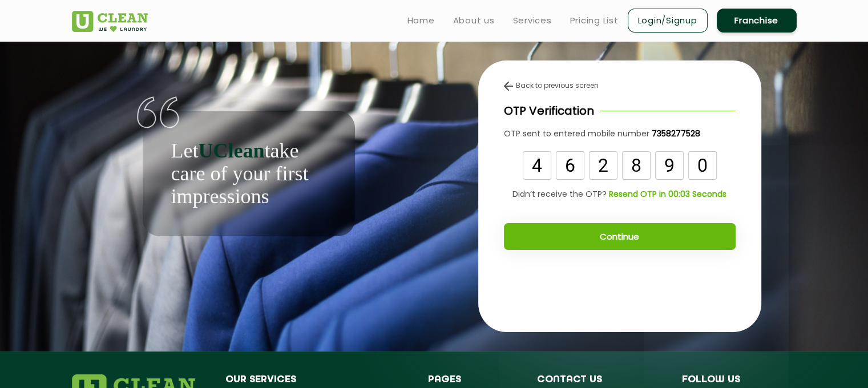
type input "0"
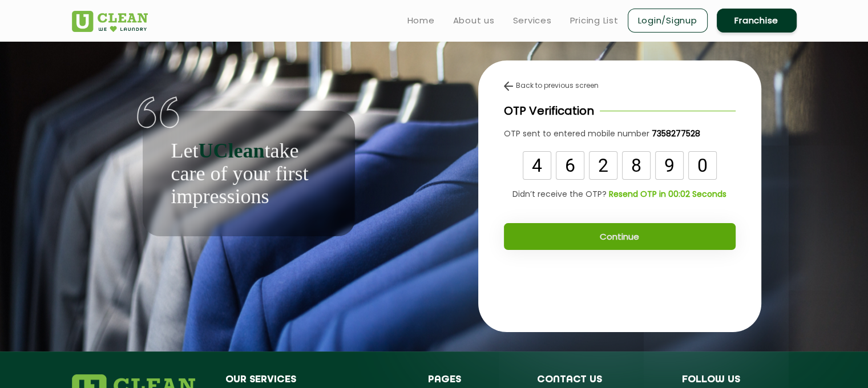
click at [602, 232] on button "Continue" at bounding box center [620, 236] width 232 height 27
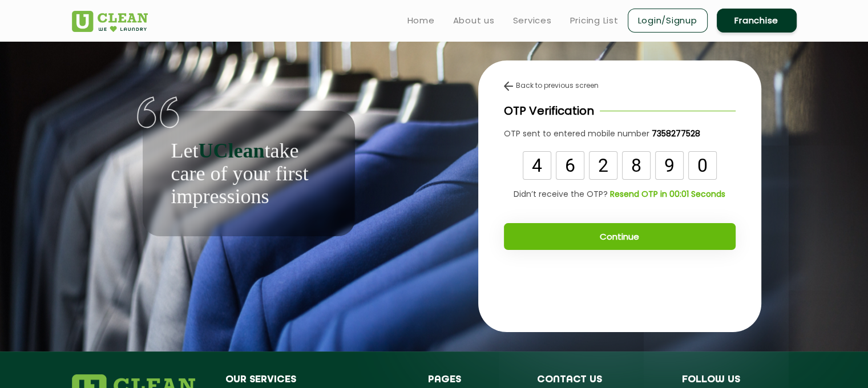
click at [606, 232] on button "Continue" at bounding box center [620, 236] width 232 height 27
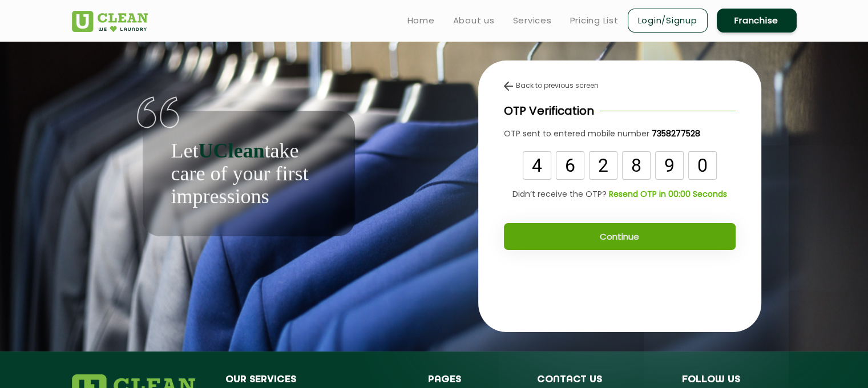
click at [606, 232] on button "Continue" at bounding box center [620, 236] width 232 height 27
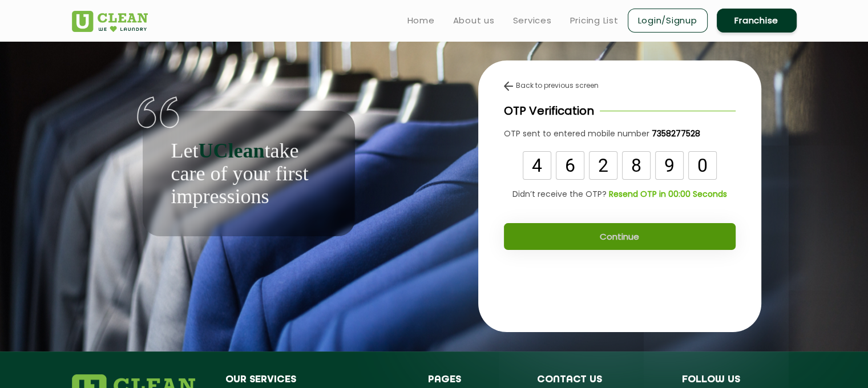
click at [606, 232] on button "Continue" at bounding box center [620, 236] width 232 height 27
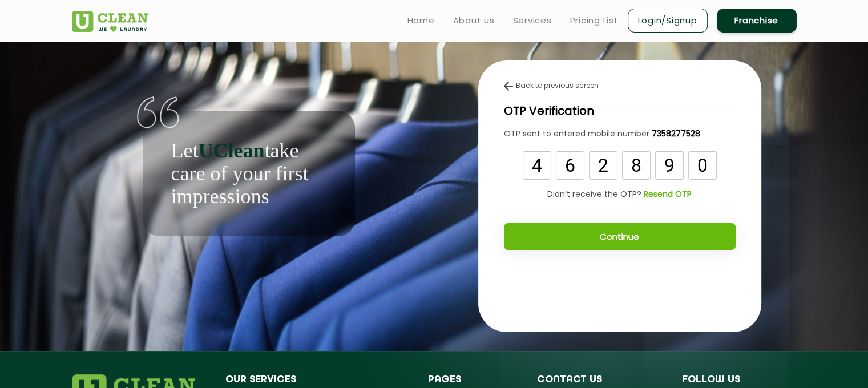
click at [606, 234] on button "Continue" at bounding box center [620, 236] width 232 height 27
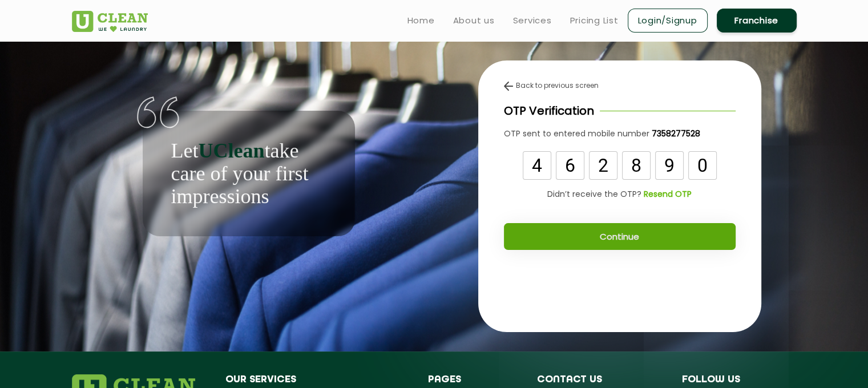
click at [606, 234] on button "Continue" at bounding box center [620, 236] width 232 height 27
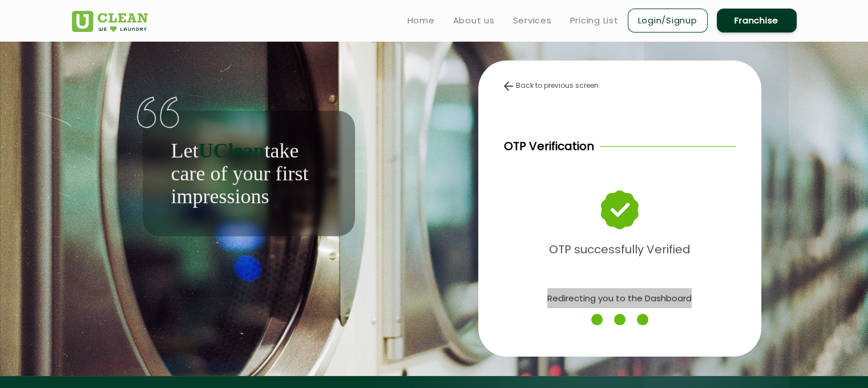
click at [606, 234] on div "Back to previous screen OTP Verification OTP successfully Verified Redirecting …" at bounding box center [619, 209] width 283 height 296
click at [613, 266] on div "Back to previous screen OTP Verification OTP successfully Verified Redirecting …" at bounding box center [619, 209] width 283 height 296
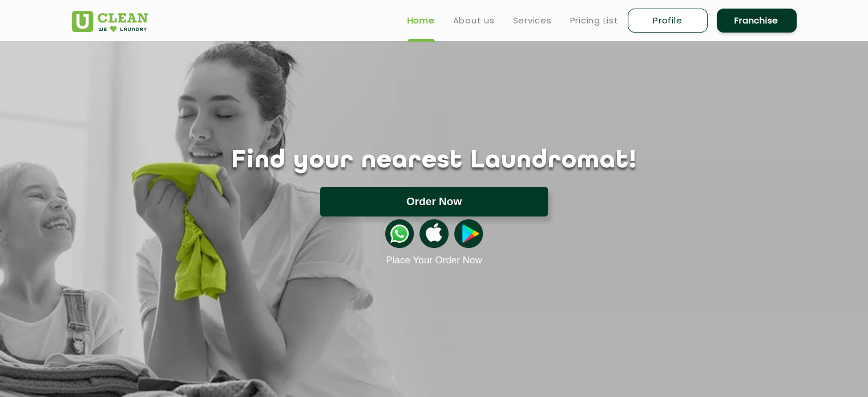
click at [468, 205] on button "Order Now" at bounding box center [434, 202] width 228 height 30
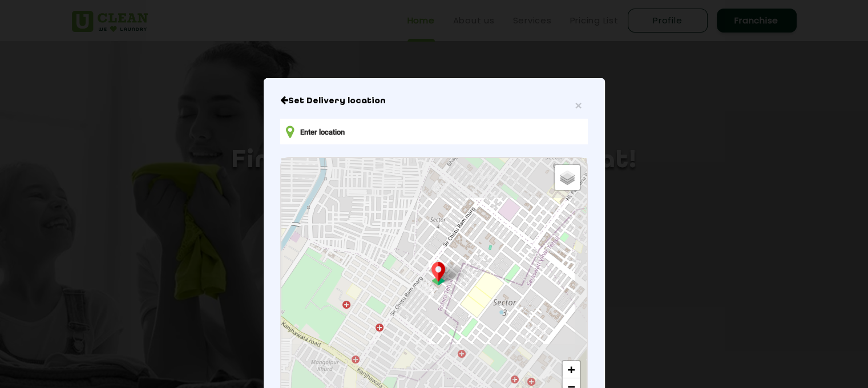
click at [414, 140] on input "text" at bounding box center [433, 132] width 307 height 26
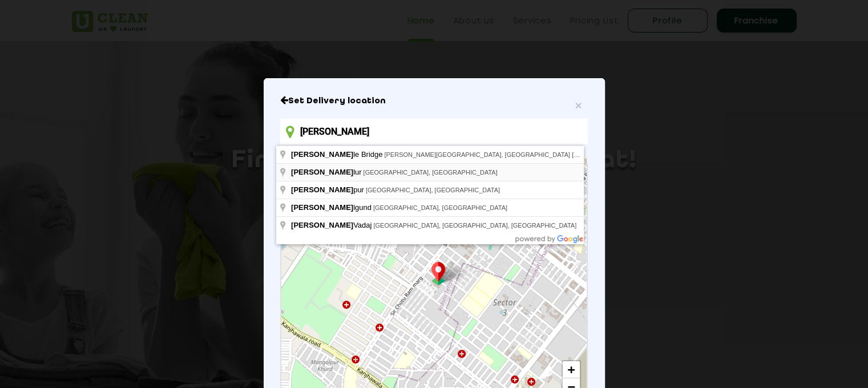
type input "[GEOGRAPHIC_DATA], [GEOGRAPHIC_DATA], [GEOGRAPHIC_DATA]"
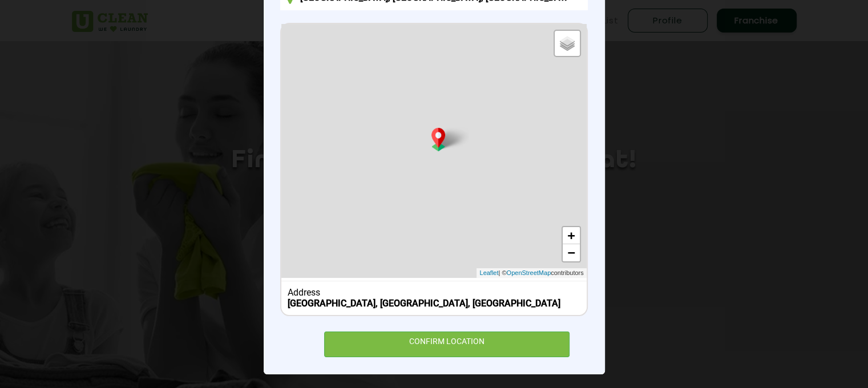
scroll to position [138, 0]
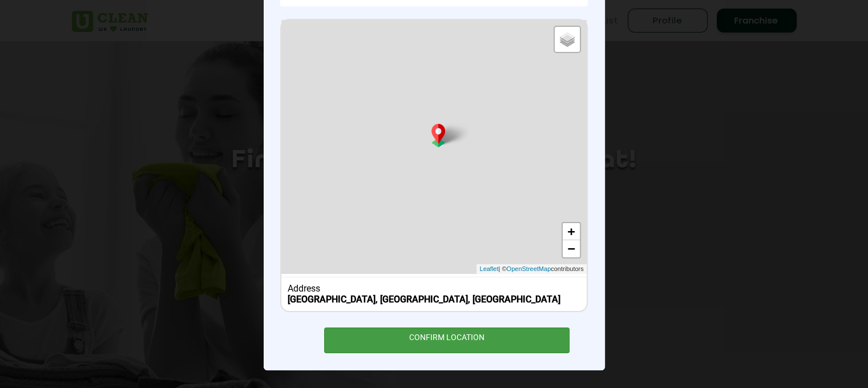
click at [474, 343] on div "CONFIRM LOCATION" at bounding box center [447, 341] width 246 height 26
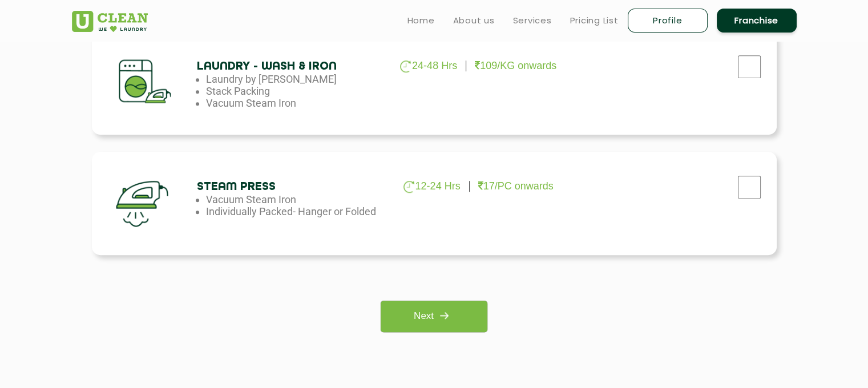
scroll to position [685, 0]
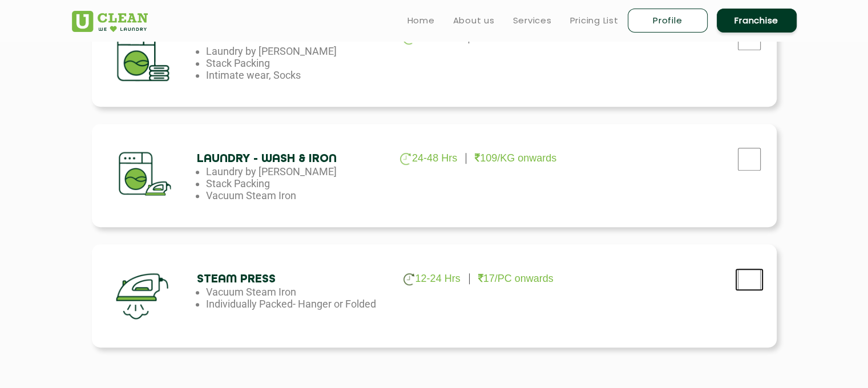
click at [746, 279] on input "checkbox" at bounding box center [749, 279] width 29 height 23
checkbox input "true"
click at [751, 199] on div "Laundry - Wash & Iron 24-48 Hrs 109/KG onwards Laundry by Kilo Stack Packing Va…" at bounding box center [434, 175] width 685 height 103
click at [746, 158] on input "checkbox" at bounding box center [749, 159] width 29 height 23
checkbox input "true"
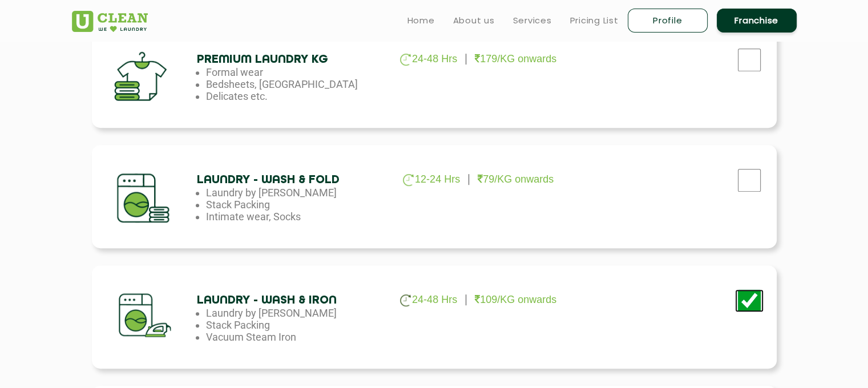
scroll to position [457, 0]
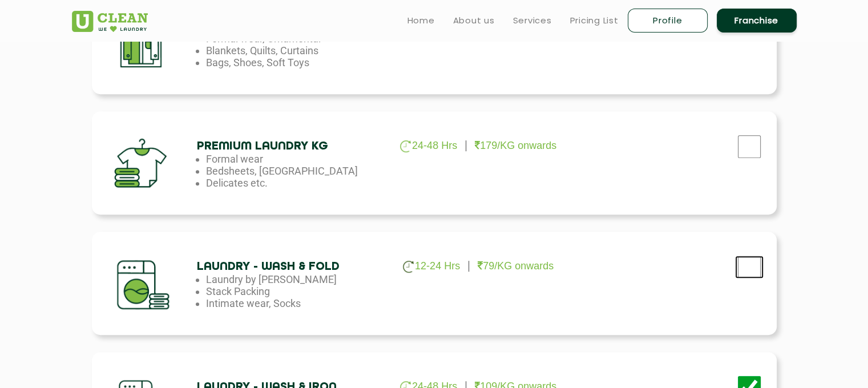
click at [739, 265] on input "checkbox" at bounding box center [749, 267] width 29 height 23
checkbox input "true"
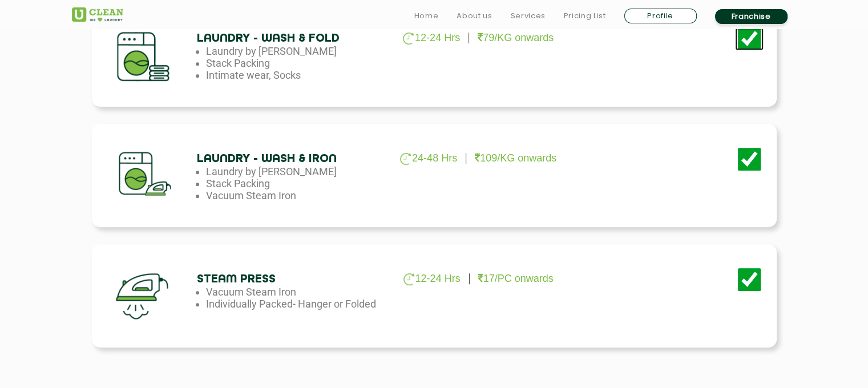
scroll to position [1028, 0]
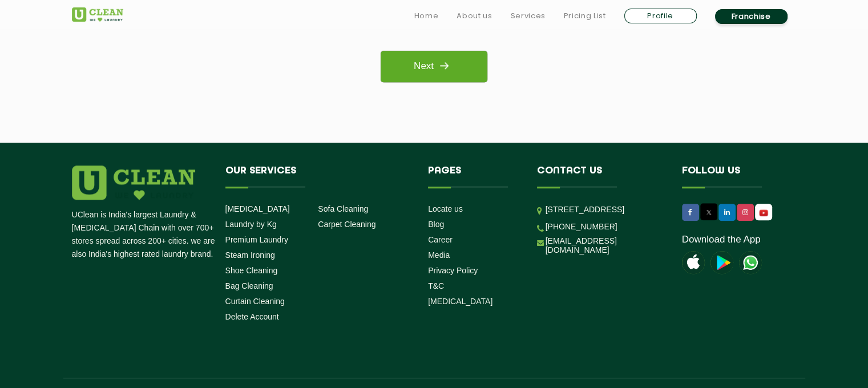
click at [448, 80] on link "Next" at bounding box center [434, 66] width 107 height 31
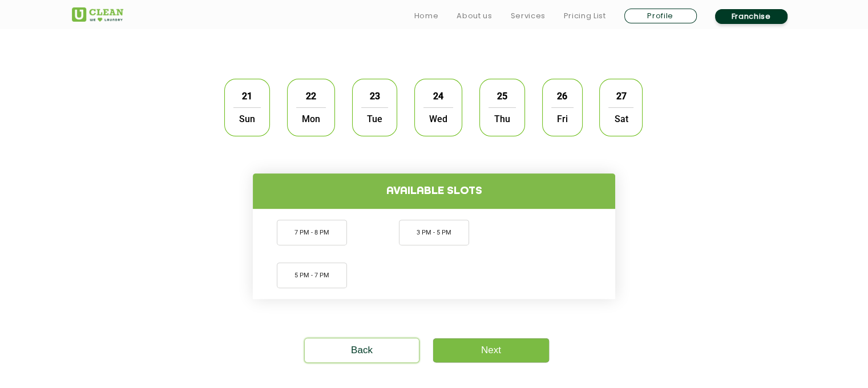
scroll to position [457, 0]
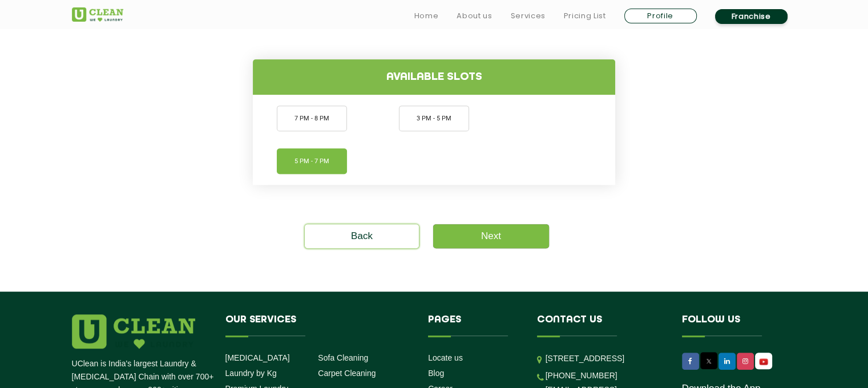
click at [321, 159] on li "5 PM - 7 PM" at bounding box center [312, 161] width 70 height 26
click at [478, 236] on link "Next" at bounding box center [491, 236] width 116 height 24
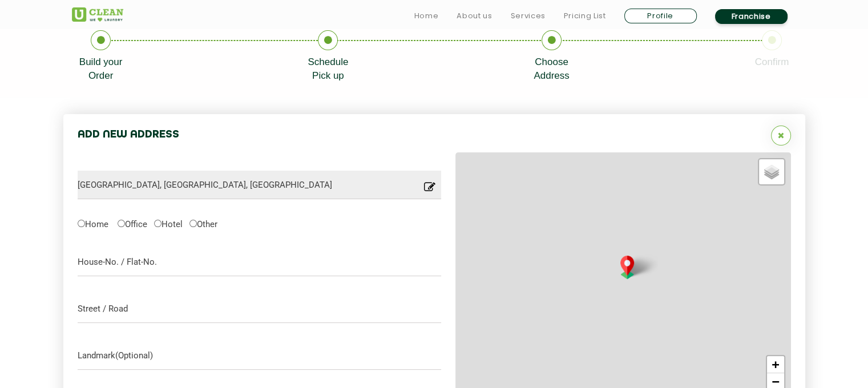
scroll to position [362, 0]
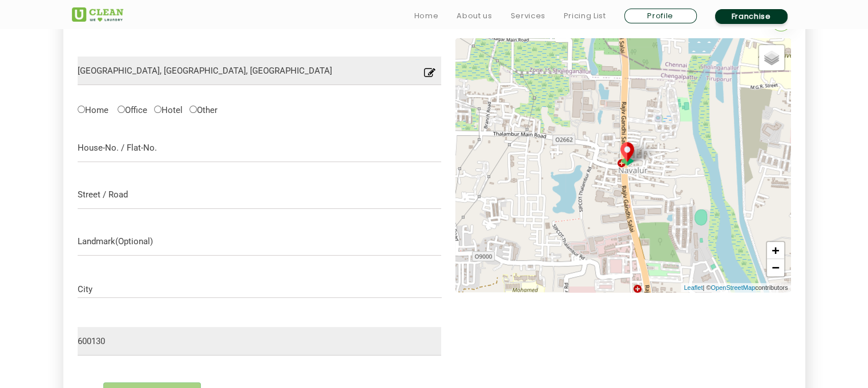
click at [97, 110] on label "Home" at bounding box center [93, 109] width 31 height 12
click at [85, 110] on input "Home" at bounding box center [81, 109] width 7 height 7
radio input "true"
click at [128, 153] on input "text" at bounding box center [260, 148] width 364 height 29
type input "g"
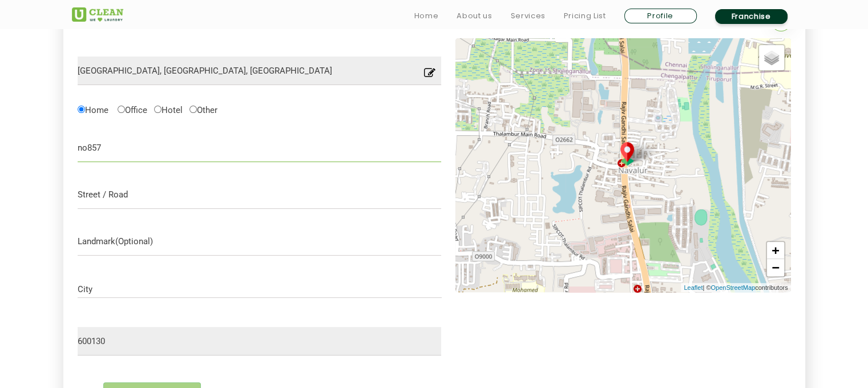
type input "no857"
click at [152, 190] on input "text" at bounding box center [260, 194] width 364 height 29
type input "[GEOGRAPHIC_DATA]"
click at [98, 291] on input "City" at bounding box center [260, 290] width 364 height 10
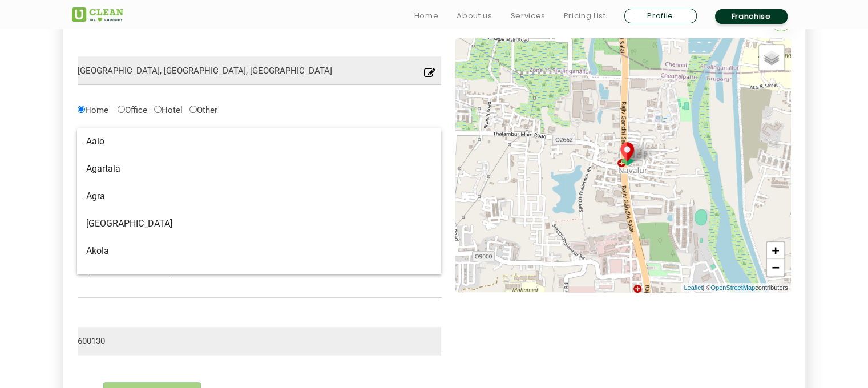
type input "[GEOGRAPHIC_DATA]"
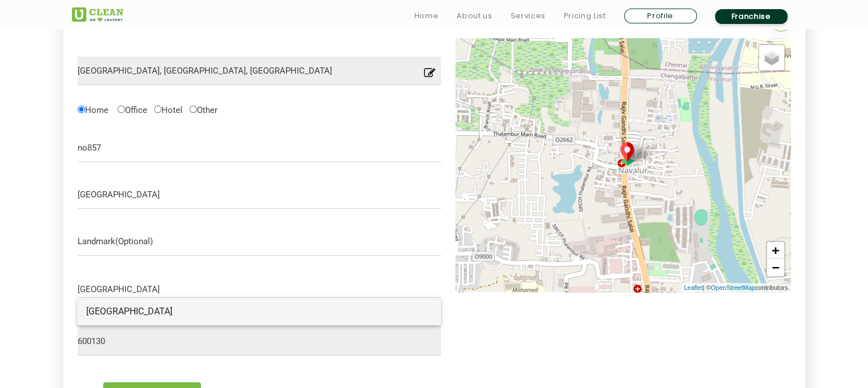
click at [156, 310] on span "[GEOGRAPHIC_DATA]" at bounding box center [259, 311] width 346 height 11
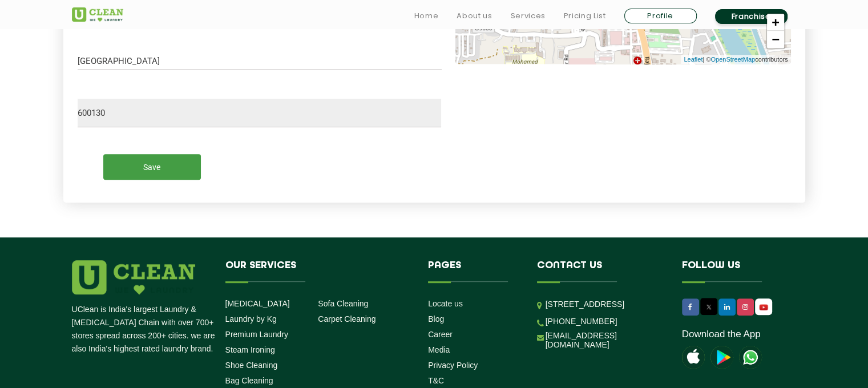
click at [164, 173] on input "Save" at bounding box center [152, 167] width 98 height 26
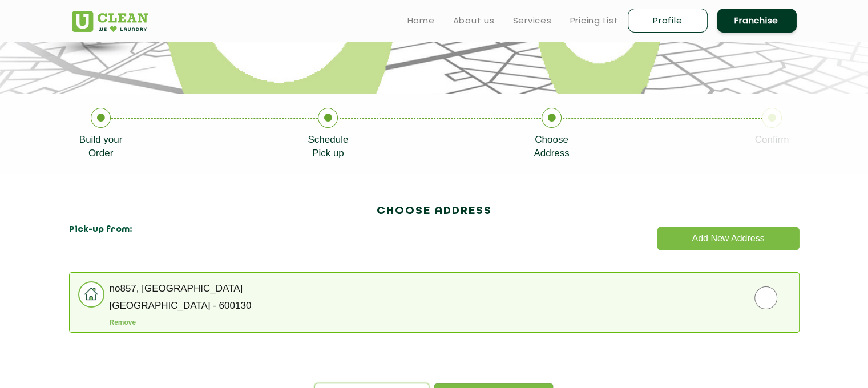
scroll to position [138, 0]
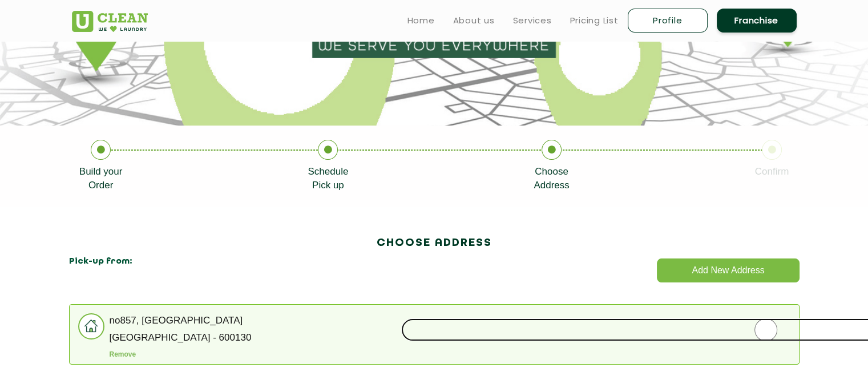
click at [756, 328] on input "radio" at bounding box center [766, 330] width 730 height 23
radio input "true"
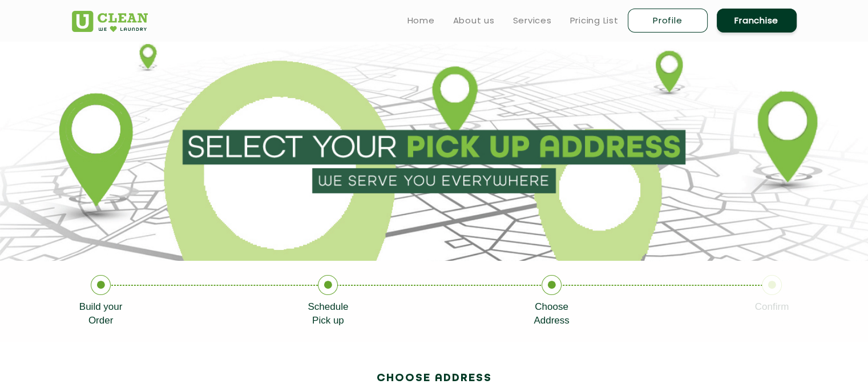
scroll to position [0, 0]
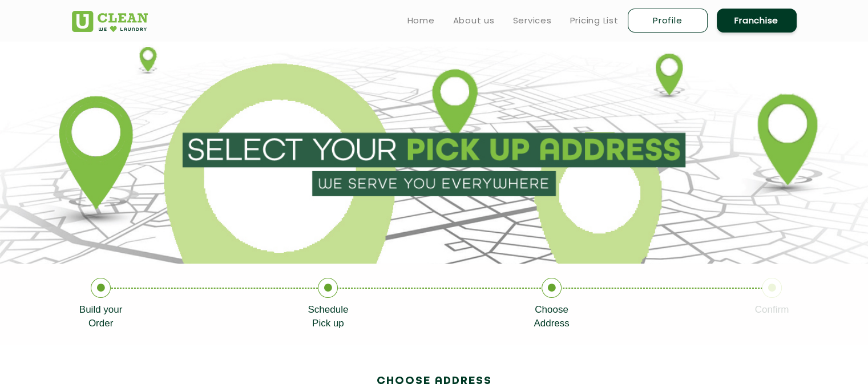
drag, startPoint x: 568, startPoint y: 327, endPoint x: 534, endPoint y: 305, distance: 39.8
click at [534, 305] on p "Choose Address" at bounding box center [551, 316] width 35 height 27
click at [516, 313] on li "Schedule Pick up" at bounding box center [421, 304] width 226 height 53
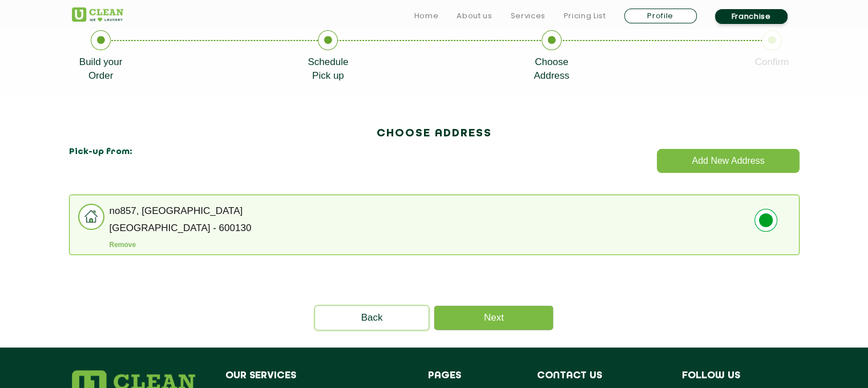
scroll to position [367, 0]
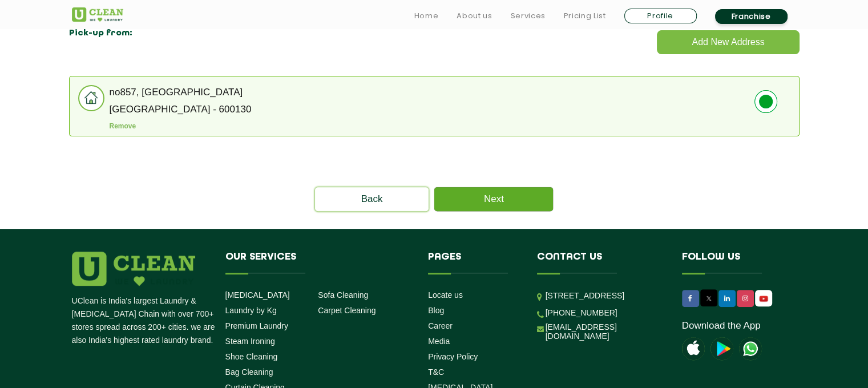
click at [506, 210] on link "Next" at bounding box center [493, 199] width 119 height 24
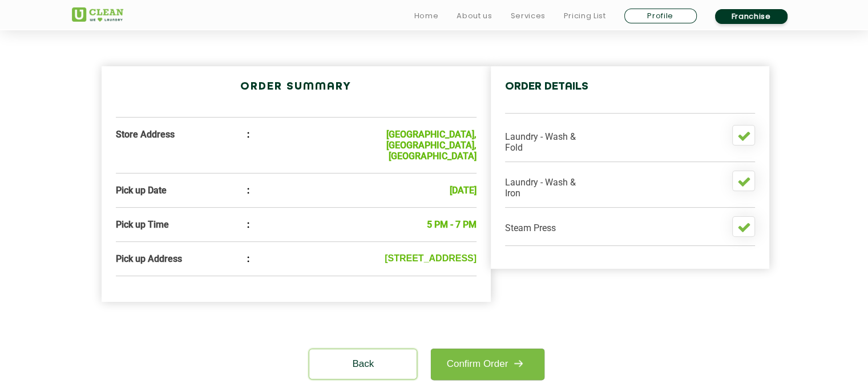
scroll to position [343, 0]
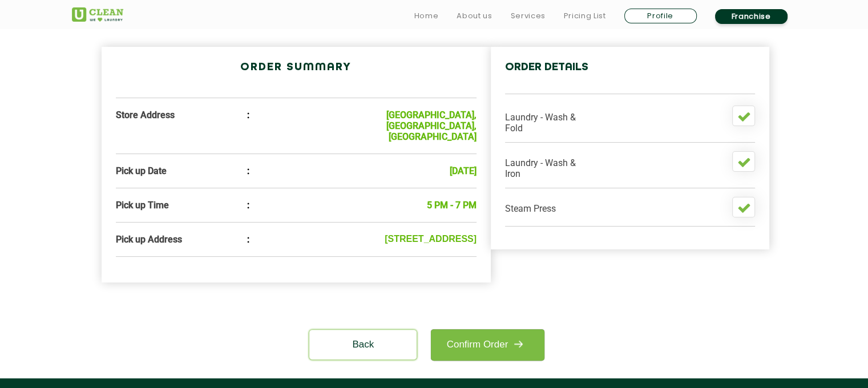
click at [738, 212] on icon at bounding box center [745, 208] width 14 height 14
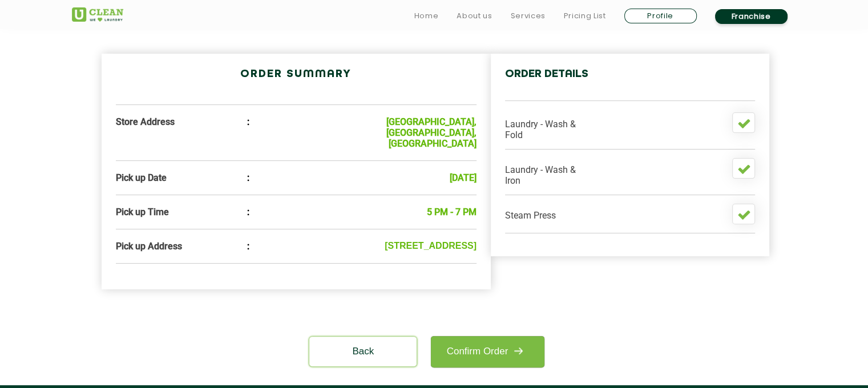
scroll to position [457, 0]
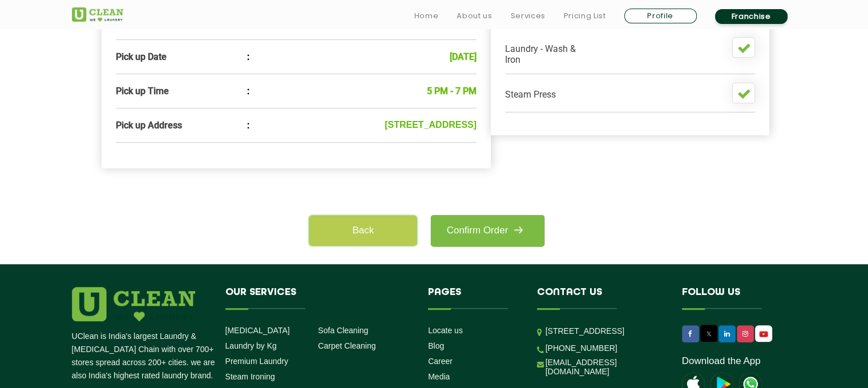
click at [375, 216] on link "Back" at bounding box center [362, 231] width 107 height 30
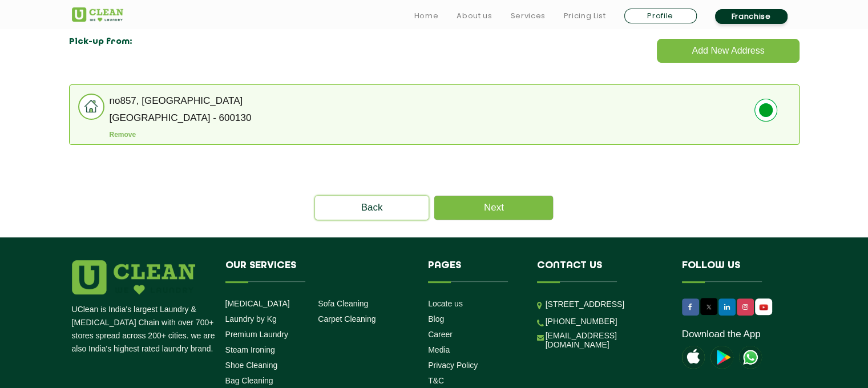
scroll to position [457, 0]
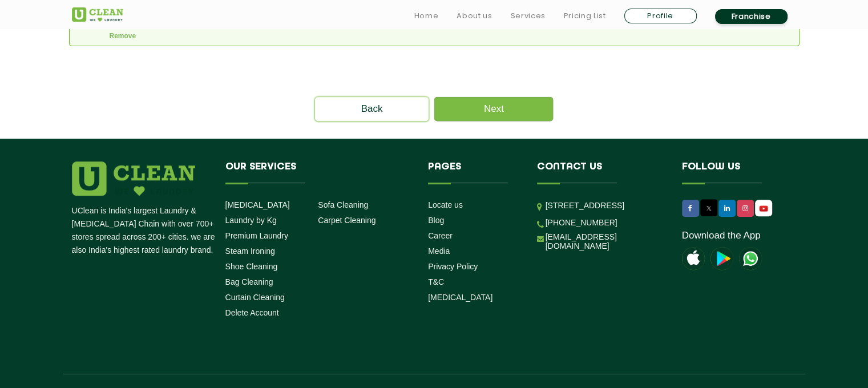
click at [377, 126] on section "CHOOSE ADDRESS Add New Address Pick-up from: [STREET_ADDRESS] Remove Please sel…" at bounding box center [434, 13] width 868 height 251
click at [376, 110] on link "Back" at bounding box center [372, 109] width 114 height 24
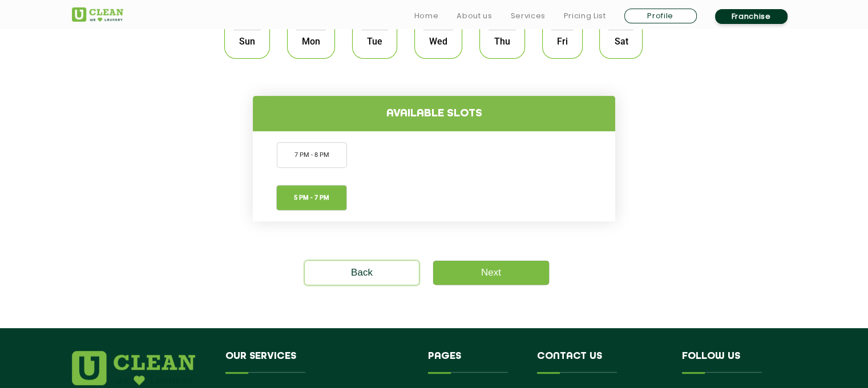
scroll to position [571, 0]
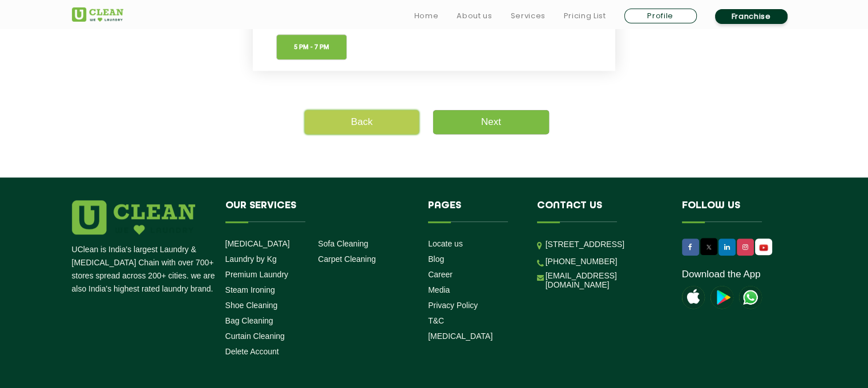
click at [356, 120] on link "Back" at bounding box center [362, 122] width 114 height 24
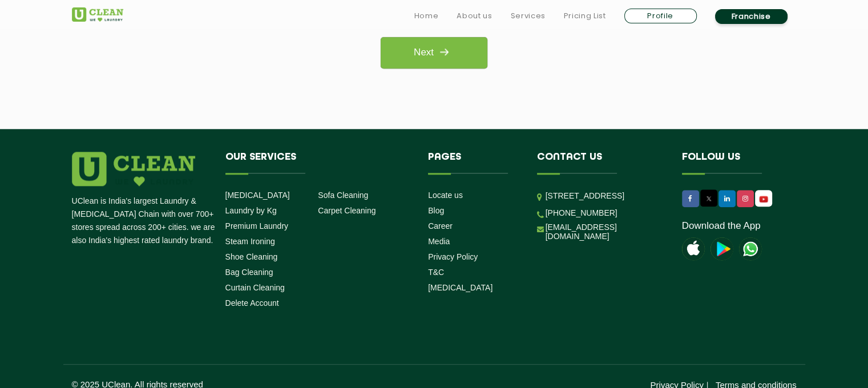
scroll to position [1056, 0]
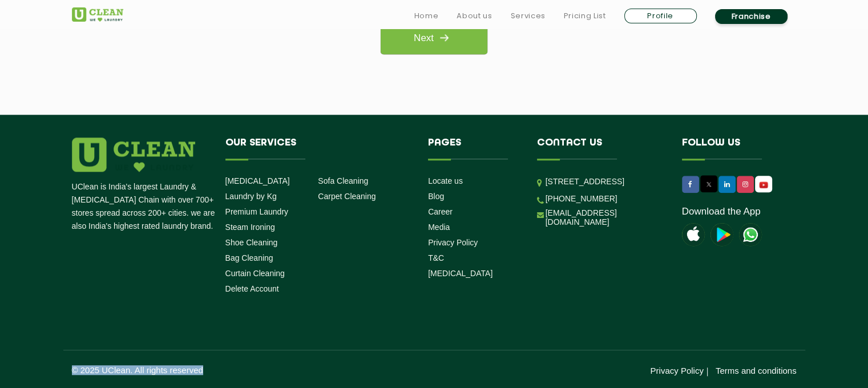
drag, startPoint x: 232, startPoint y: 370, endPoint x: 170, endPoint y: 379, distance: 62.3
click at [96, 369] on p "© 2025 UClean. All rights reserved" at bounding box center [253, 370] width 363 height 10
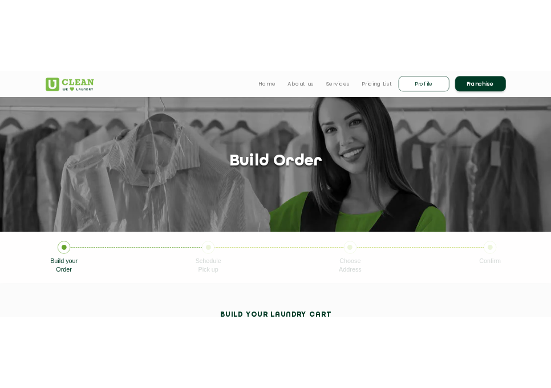
scroll to position [0, 0]
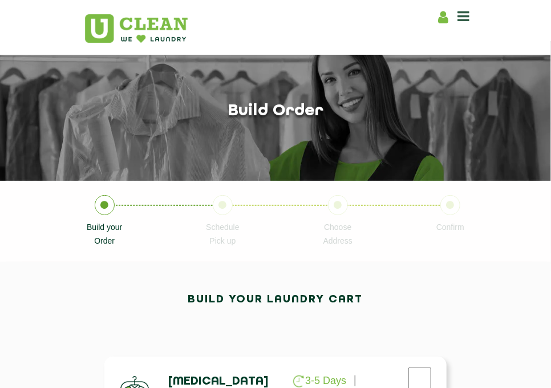
click at [472, 262] on section "Build your Order Schedule Pick up Choose Address Confirm" at bounding box center [275, 221] width 551 height 81
drag, startPoint x: 476, startPoint y: 285, endPoint x: 490, endPoint y: 265, distance: 25.0
click at [477, 262] on section "Build your Order Schedule Pick up Choose Address Confirm" at bounding box center [275, 221] width 551 height 81
